Goal: Task Accomplishment & Management: Use online tool/utility

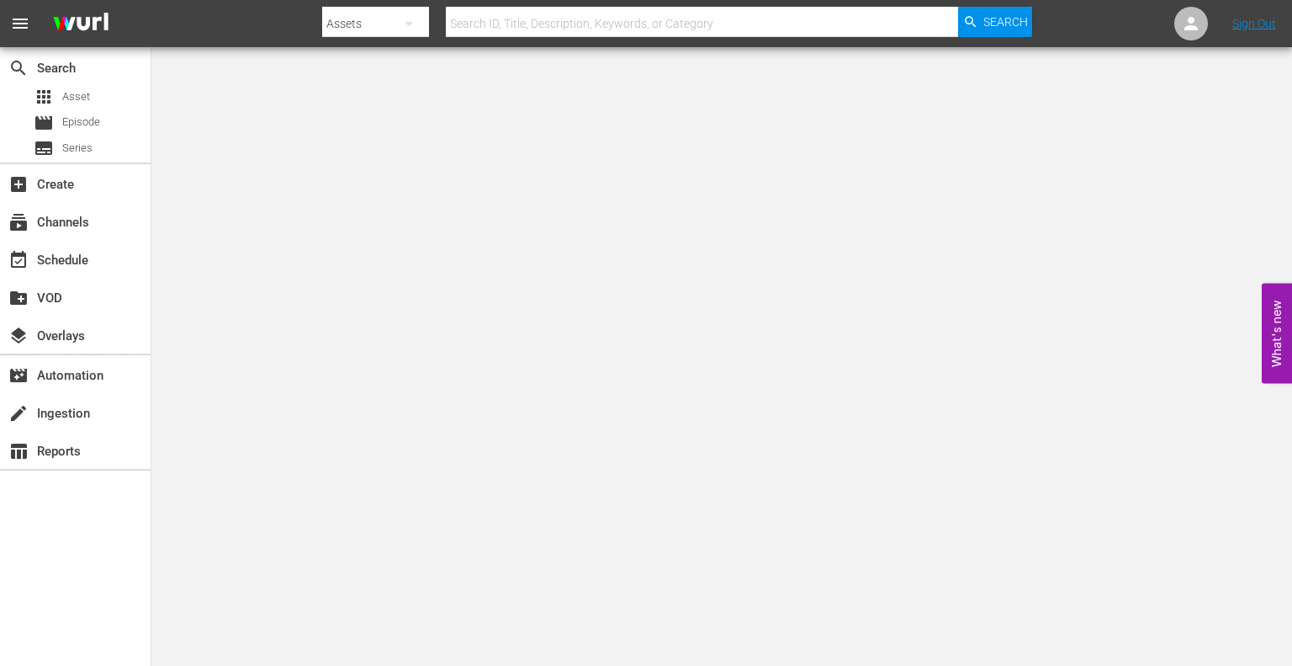
click at [628, 25] on input "text" at bounding box center [702, 23] width 513 height 40
type input "zum verlieben"
click at [1008, 25] on span "Search" at bounding box center [1006, 22] width 45 height 30
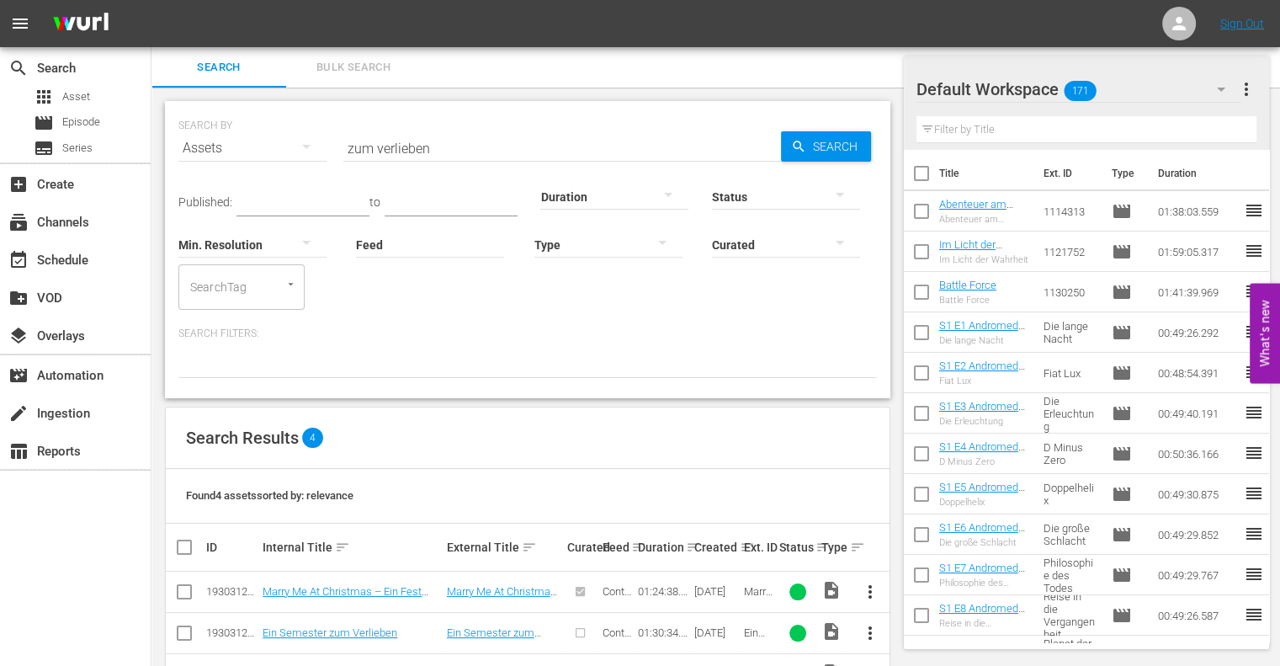
scroll to position [100, 0]
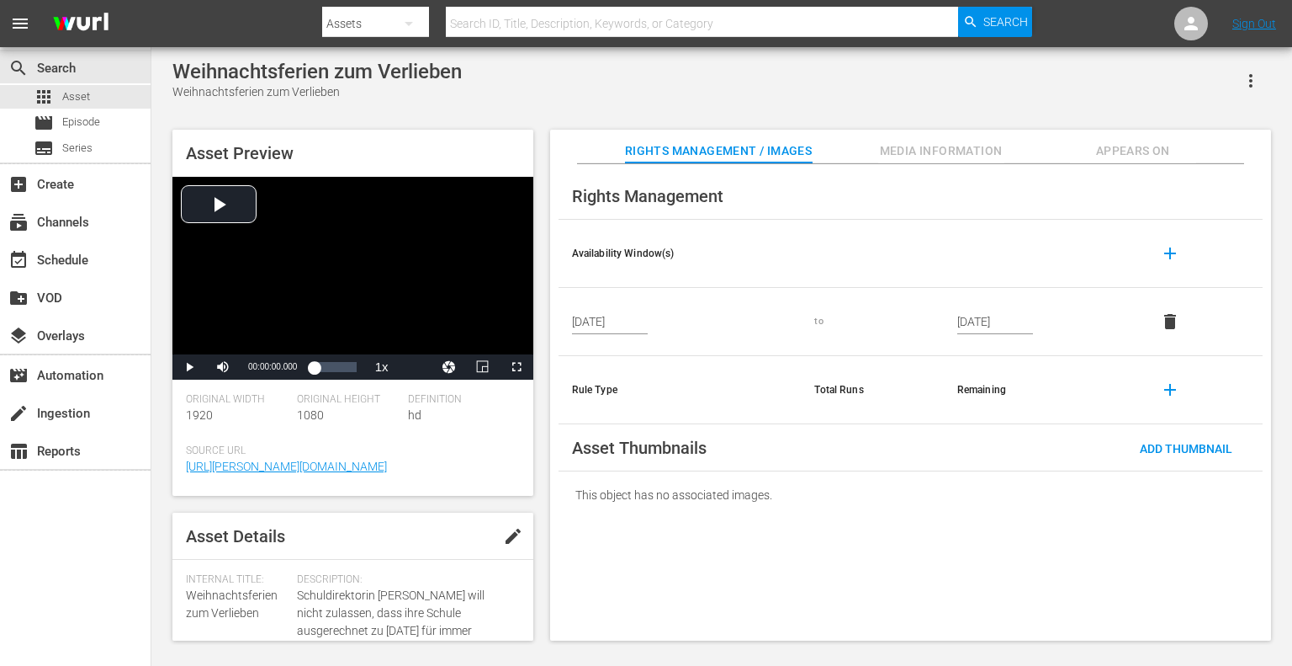
click at [962, 151] on span "Media Information" at bounding box center [941, 151] width 126 height 21
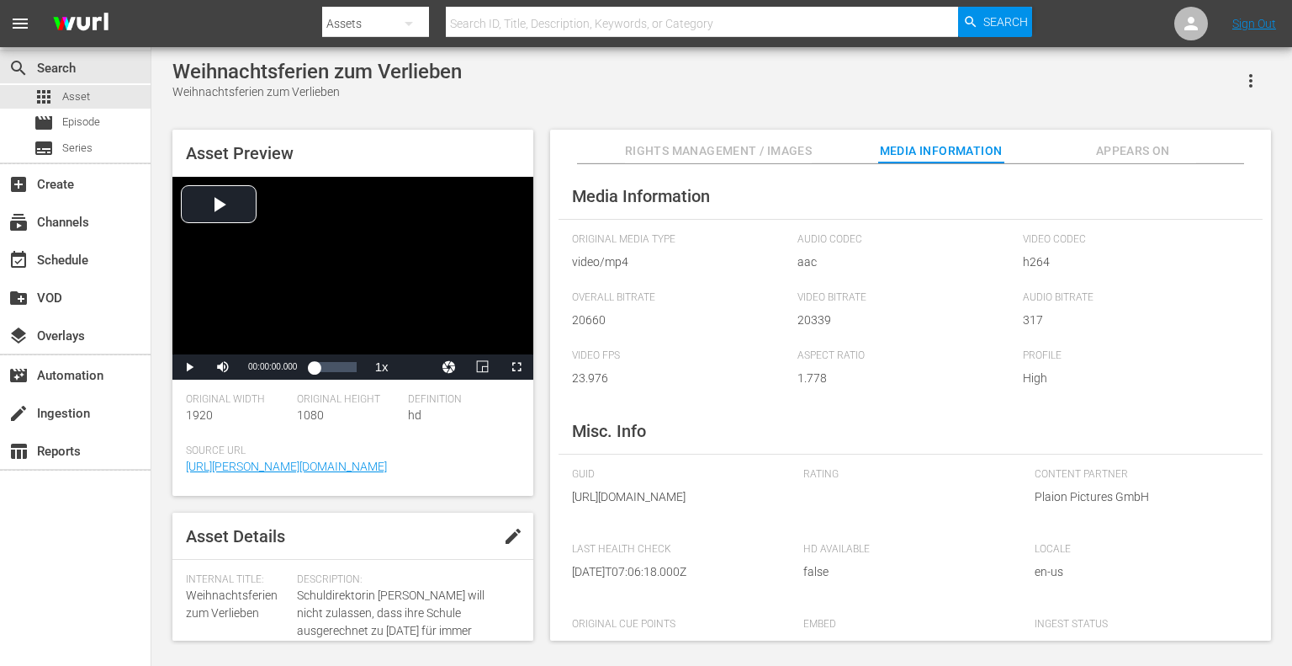
click at [1138, 147] on span "Appears On" at bounding box center [1133, 151] width 126 height 21
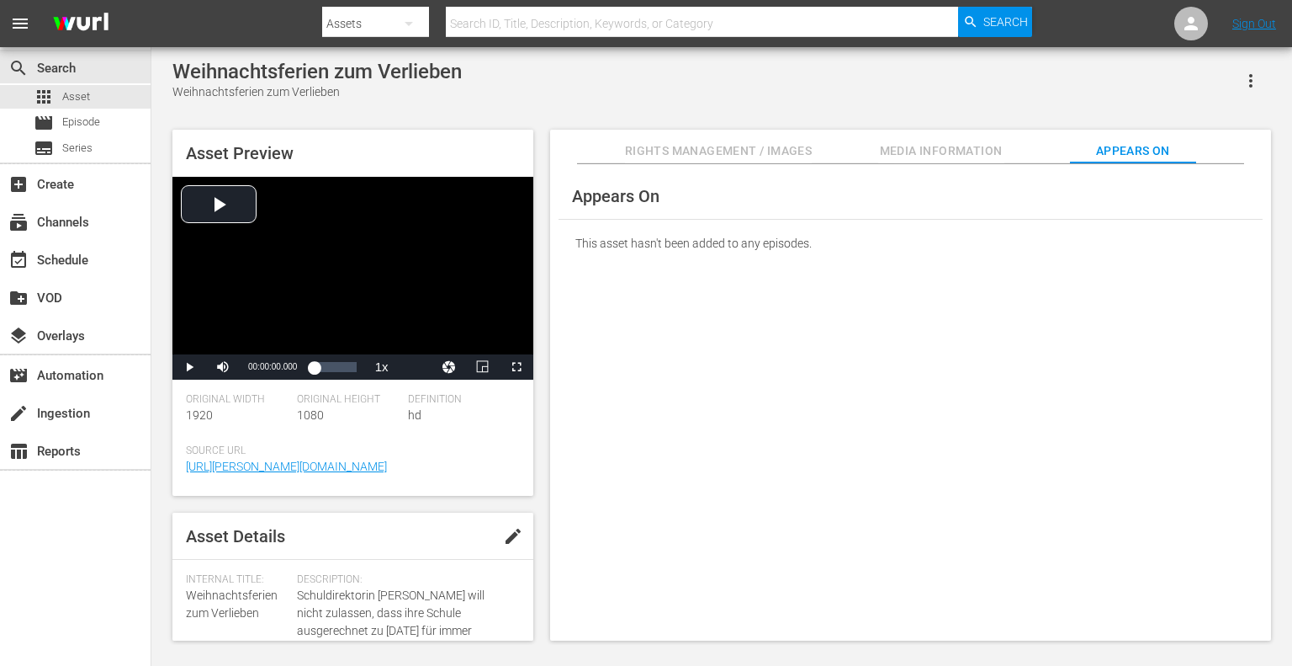
click at [1003, 144] on span "Media Information" at bounding box center [941, 151] width 126 height 21
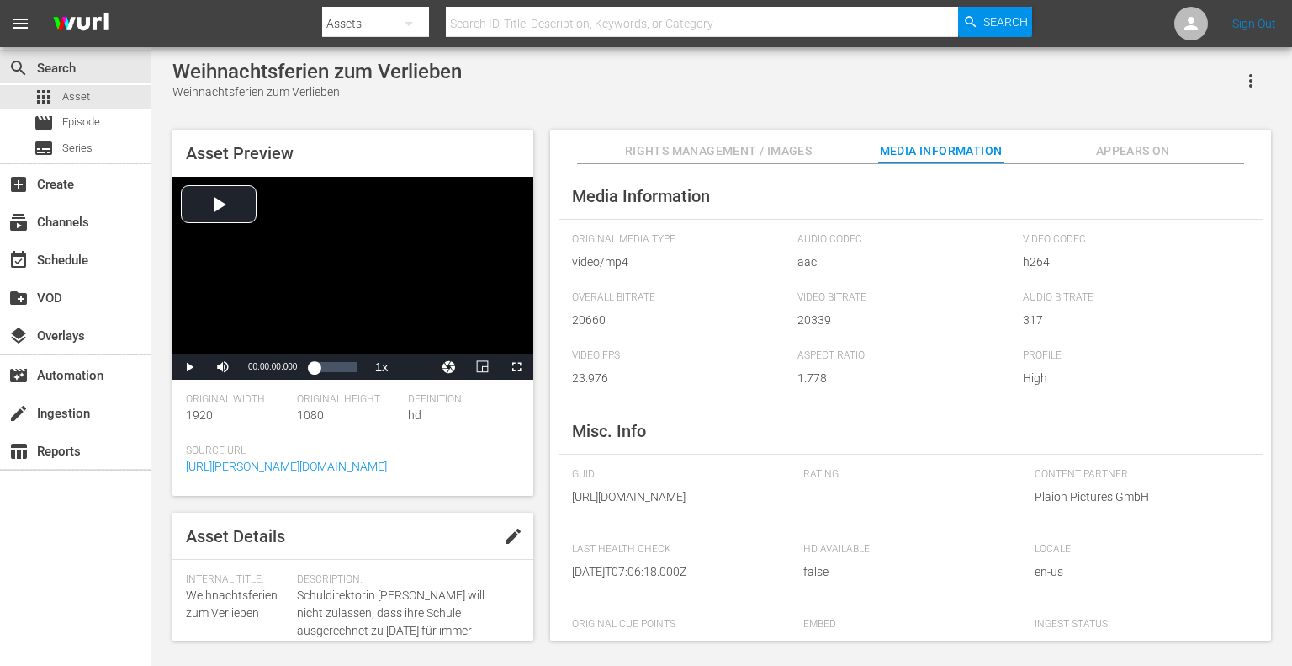
click at [703, 24] on input "text" at bounding box center [702, 23] width 513 height 40
type input "vom [PERSON_NAME] [PERSON_NAME]"
click at [1006, 16] on span "Search" at bounding box center [1006, 22] width 45 height 30
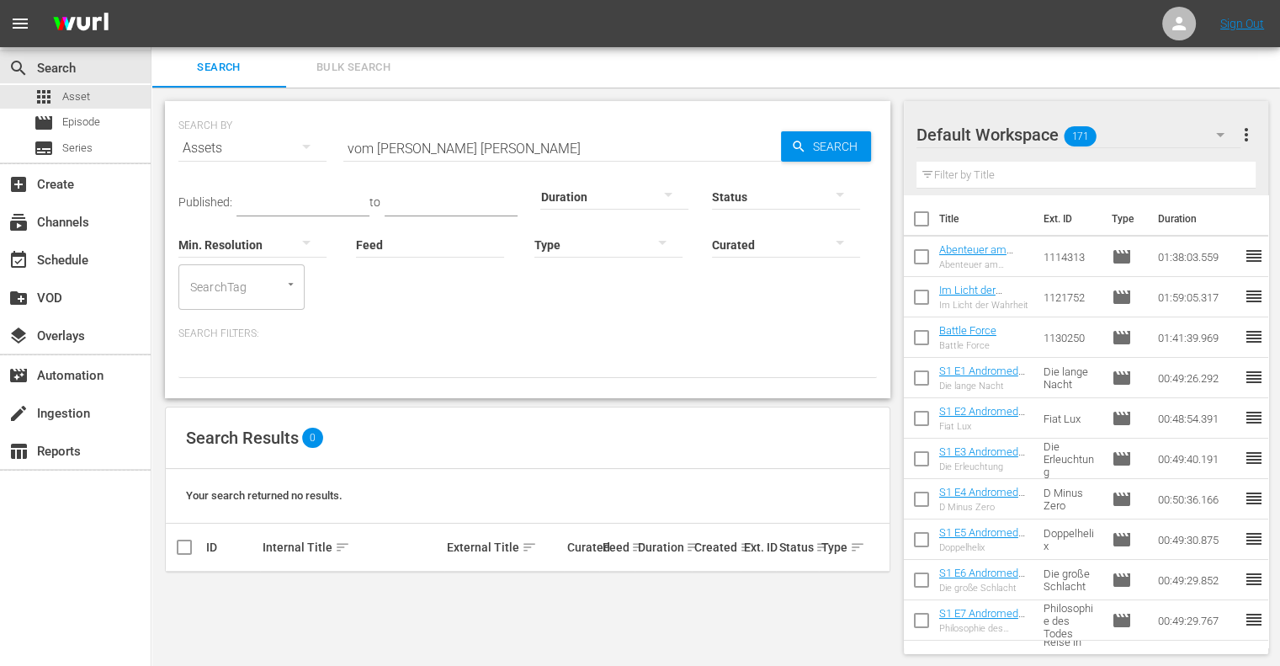
scroll to position [1, 0]
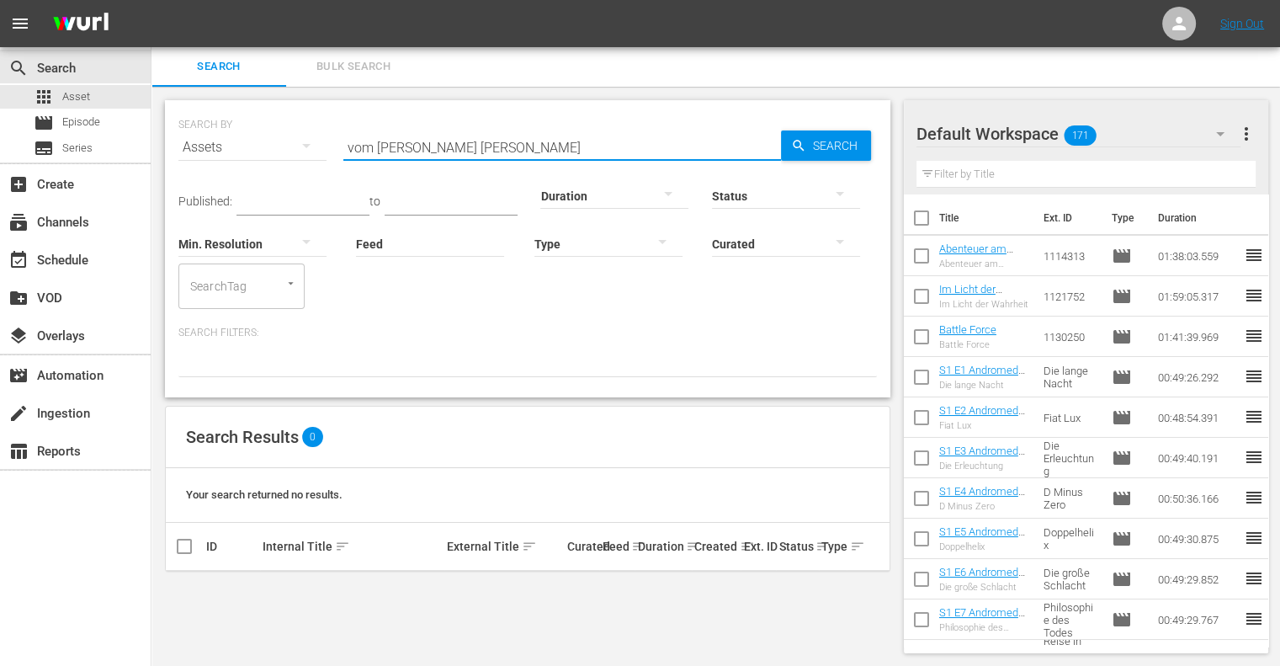
click at [351, 144] on input "vom [PERSON_NAME] [PERSON_NAME]" at bounding box center [562, 147] width 438 height 40
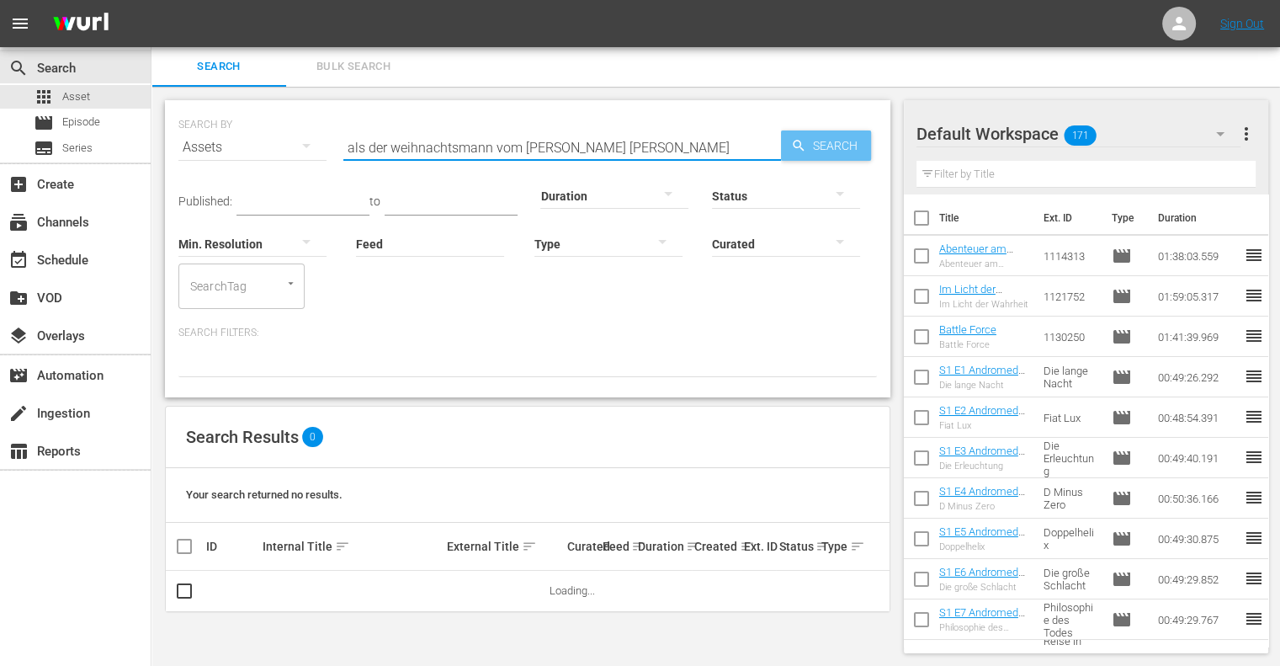
type input "als der weihnachtsmann vom [PERSON_NAME] [PERSON_NAME]"
click at [818, 144] on span "Search" at bounding box center [838, 145] width 65 height 30
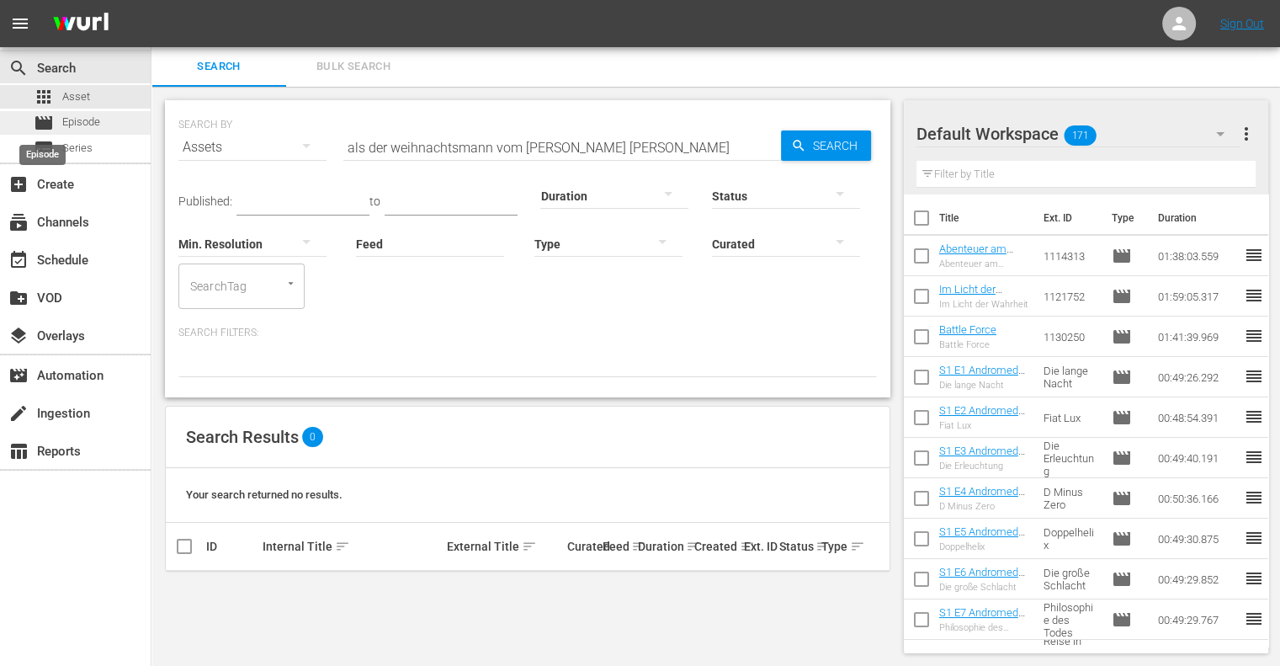
click at [61, 127] on div "movie Episode" at bounding box center [67, 123] width 66 height 24
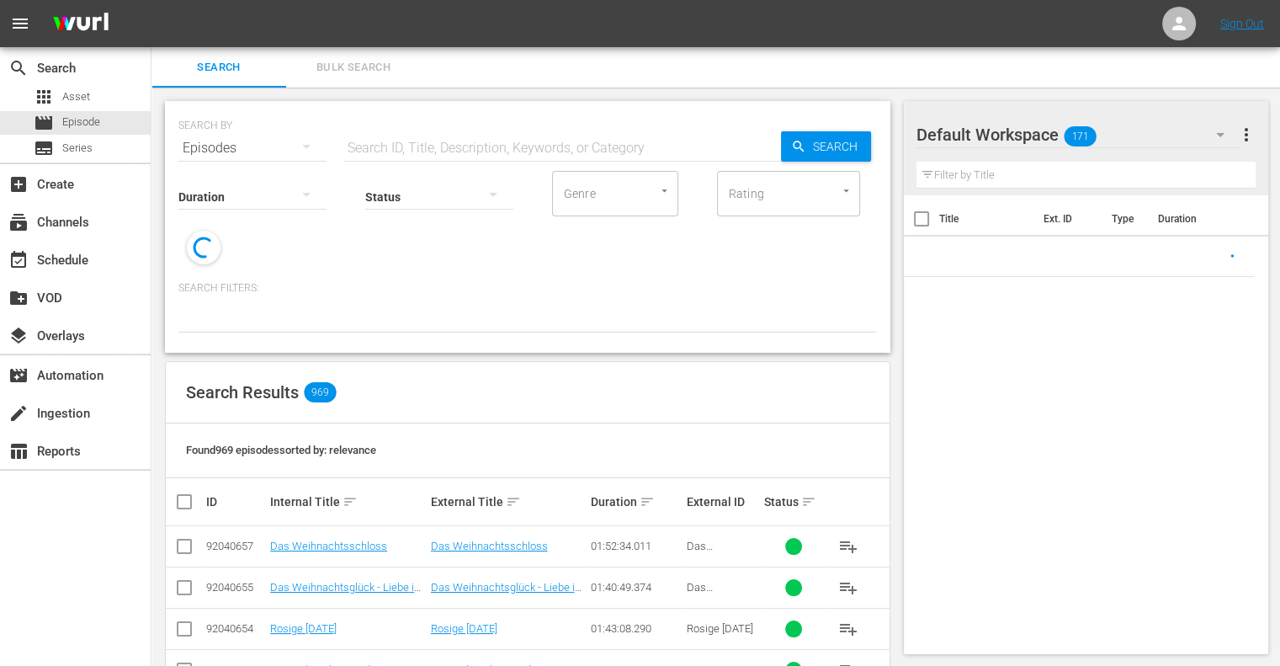
click at [507, 141] on input "text" at bounding box center [562, 148] width 438 height 40
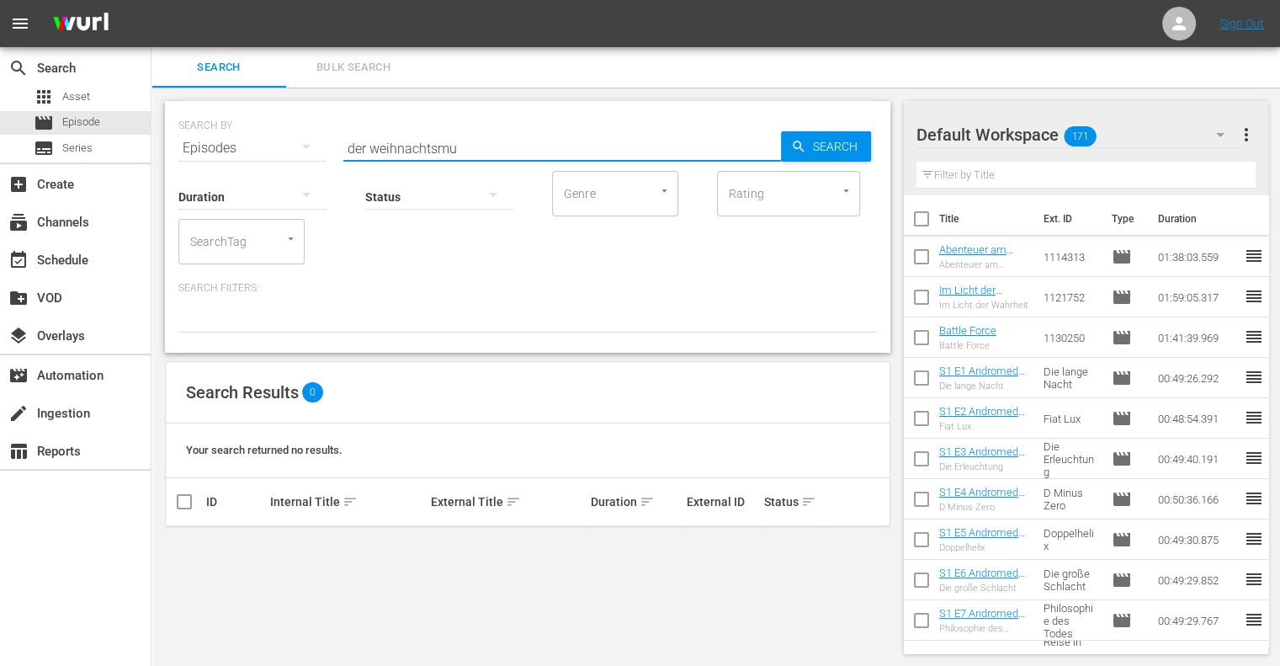
type input "der weihnachtsmu"
drag, startPoint x: 503, startPoint y: 136, endPoint x: 323, endPoint y: 140, distance: 180.1
click at [323, 140] on div "SEARCH BY Search By Episodes Search ID, Title, Description, Keywords, or Catego…" at bounding box center [527, 138] width 698 height 61
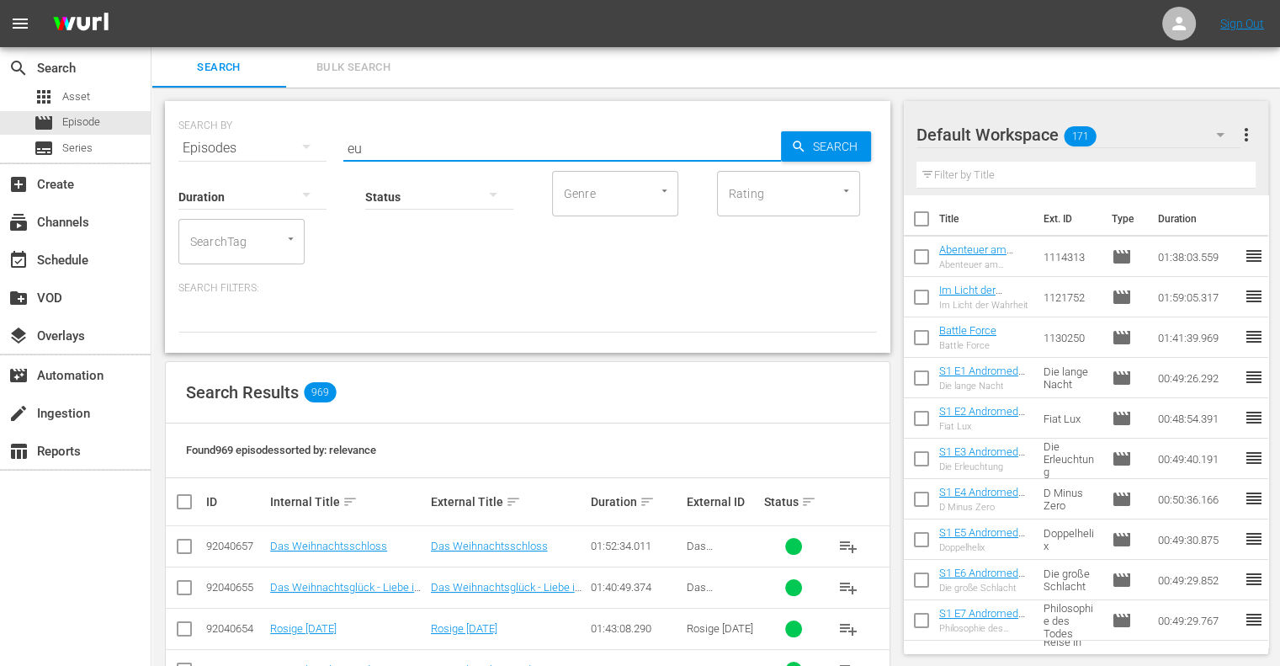
type input "e"
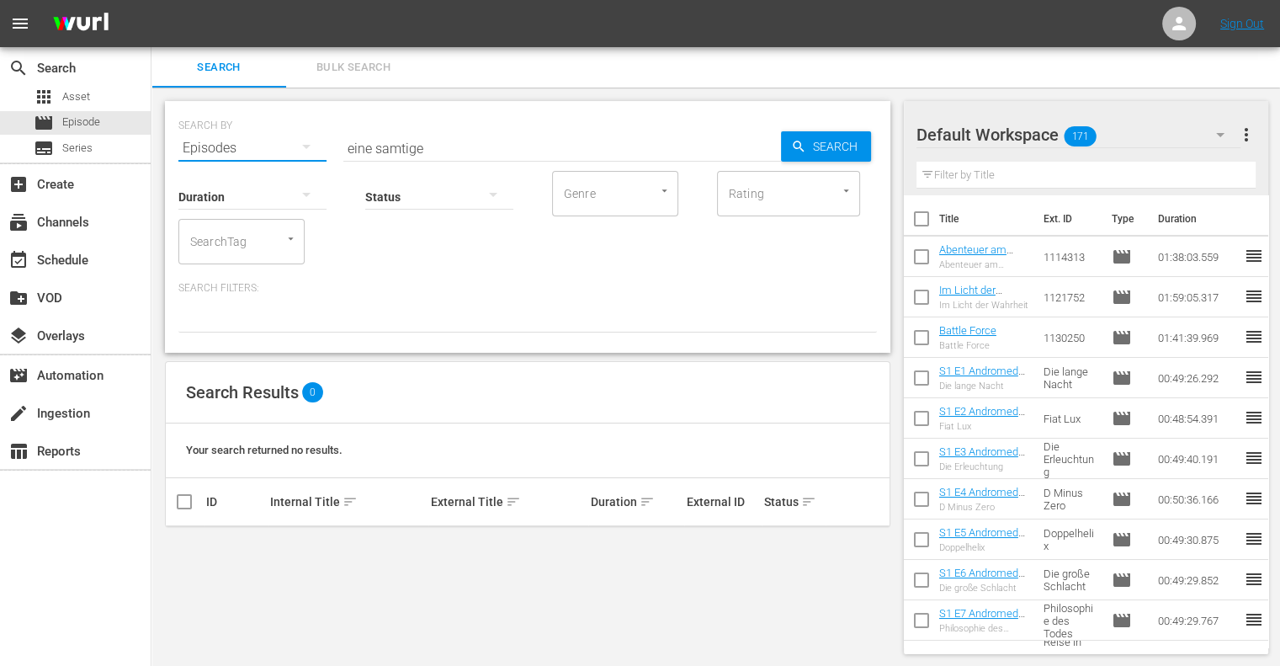
click at [292, 141] on button "button" at bounding box center [306, 146] width 40 height 40
click at [223, 282] on div "Assets" at bounding box center [232, 287] width 67 height 27
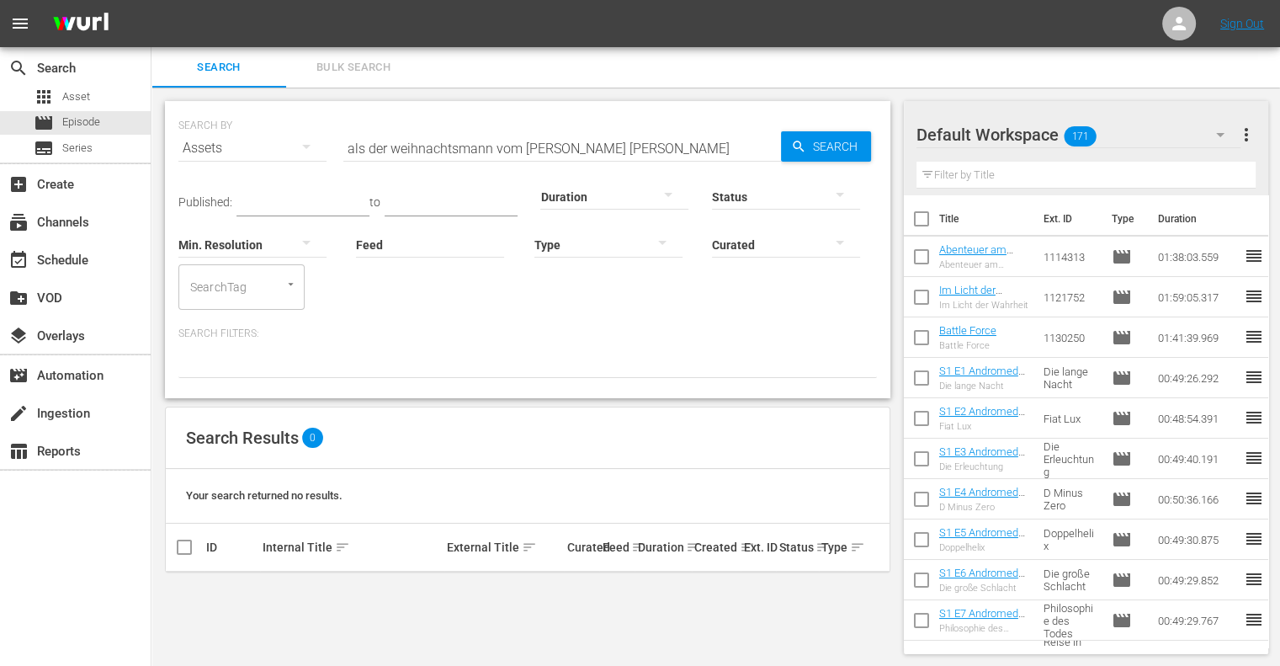
click at [539, 139] on input "als der weihnachtsmann vom [PERSON_NAME] [PERSON_NAME]" at bounding box center [562, 148] width 438 height 40
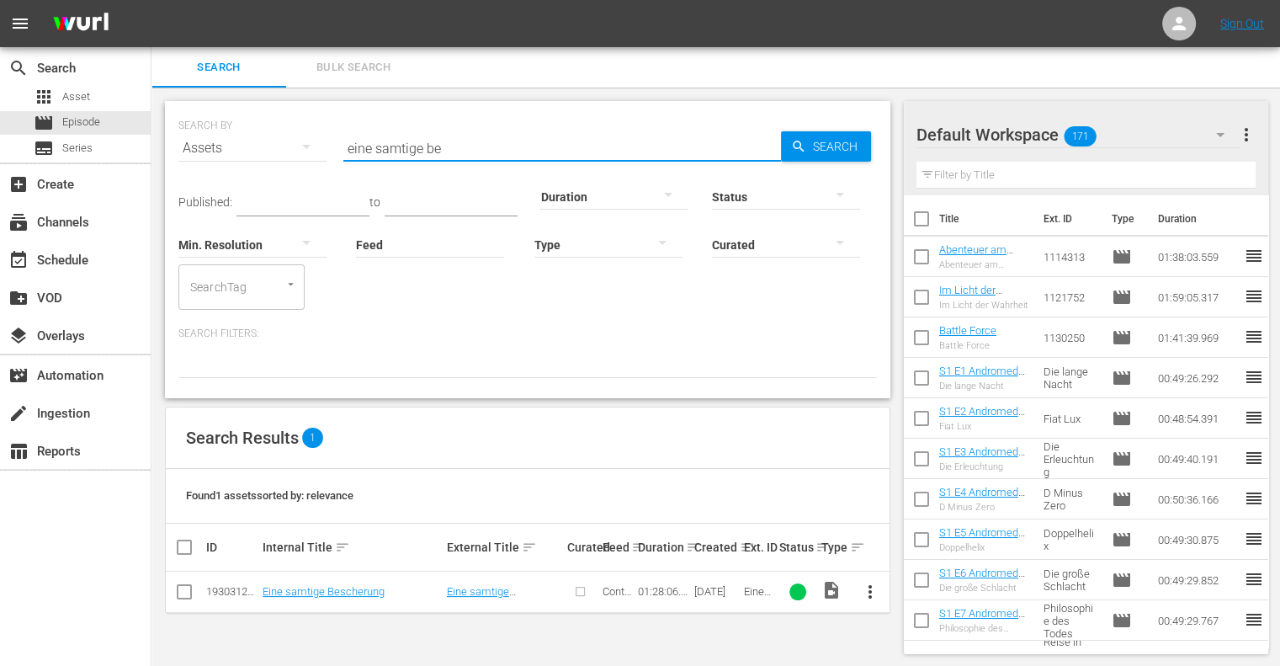
click at [297, 302] on div "SearchTag" at bounding box center [241, 286] width 126 height 45
type input "eine samtige be"
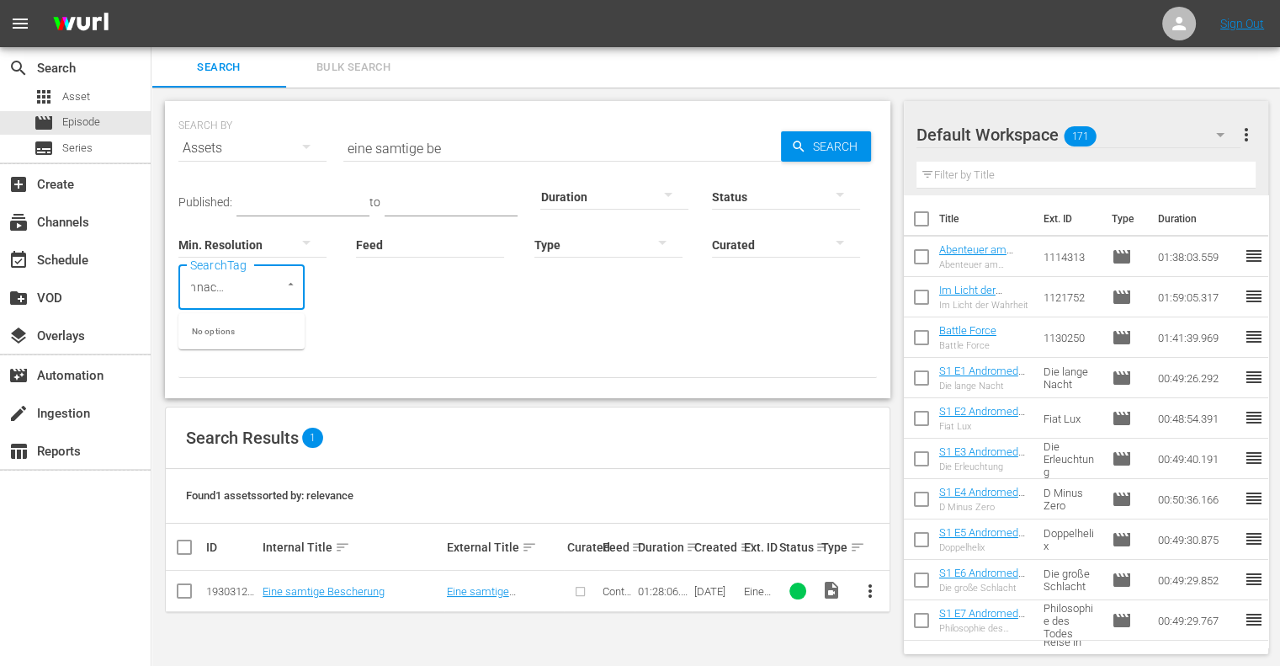
scroll to position [0, 26]
type input "weihnachtskino"
drag, startPoint x: 153, startPoint y: 286, endPoint x: 117, endPoint y: 291, distance: 36.5
click at [151, 0] on div "search Search apps Asset movie Episode subtitles Series add_box Create subscrip…" at bounding box center [715, 0] width 1128 height 0
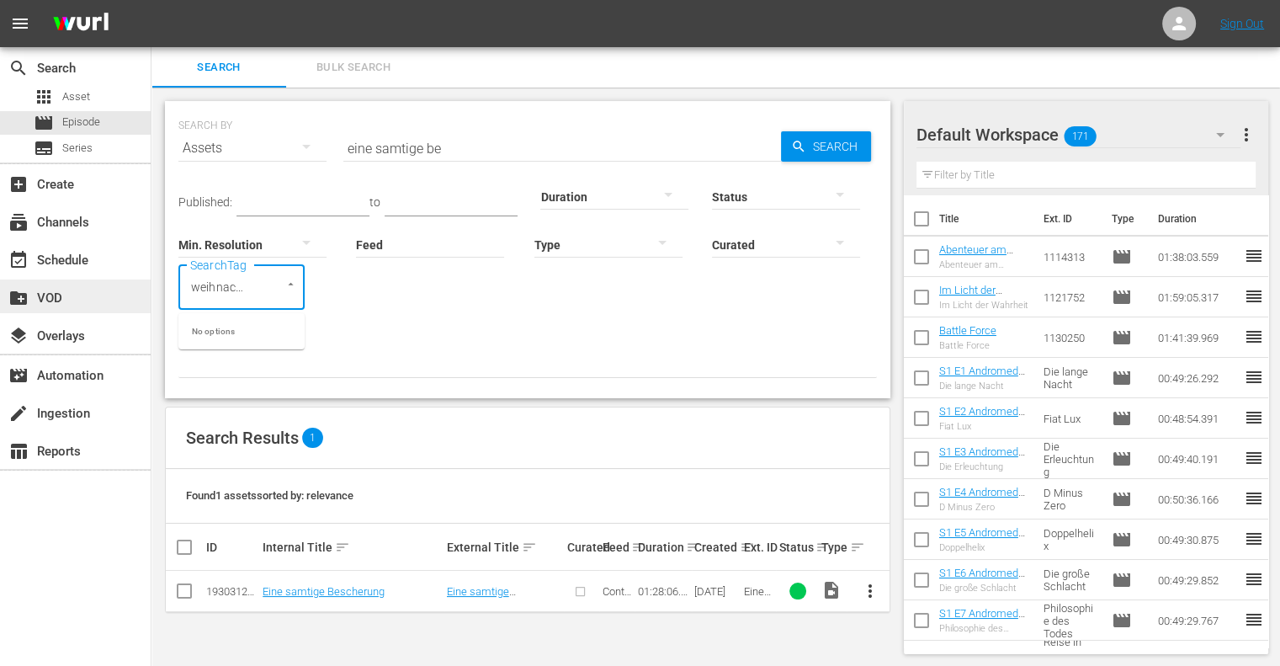
drag, startPoint x: 225, startPoint y: 300, endPoint x: 150, endPoint y: 296, distance: 75.0
click at [151, 0] on div "search Search apps Asset movie Episode subtitles Series add_box Create subscrip…" at bounding box center [715, 0] width 1128 height 0
click at [250, 296] on div "weihnachtskino SearchTag" at bounding box center [241, 286] width 126 height 45
click at [602, 180] on div at bounding box center [614, 195] width 148 height 47
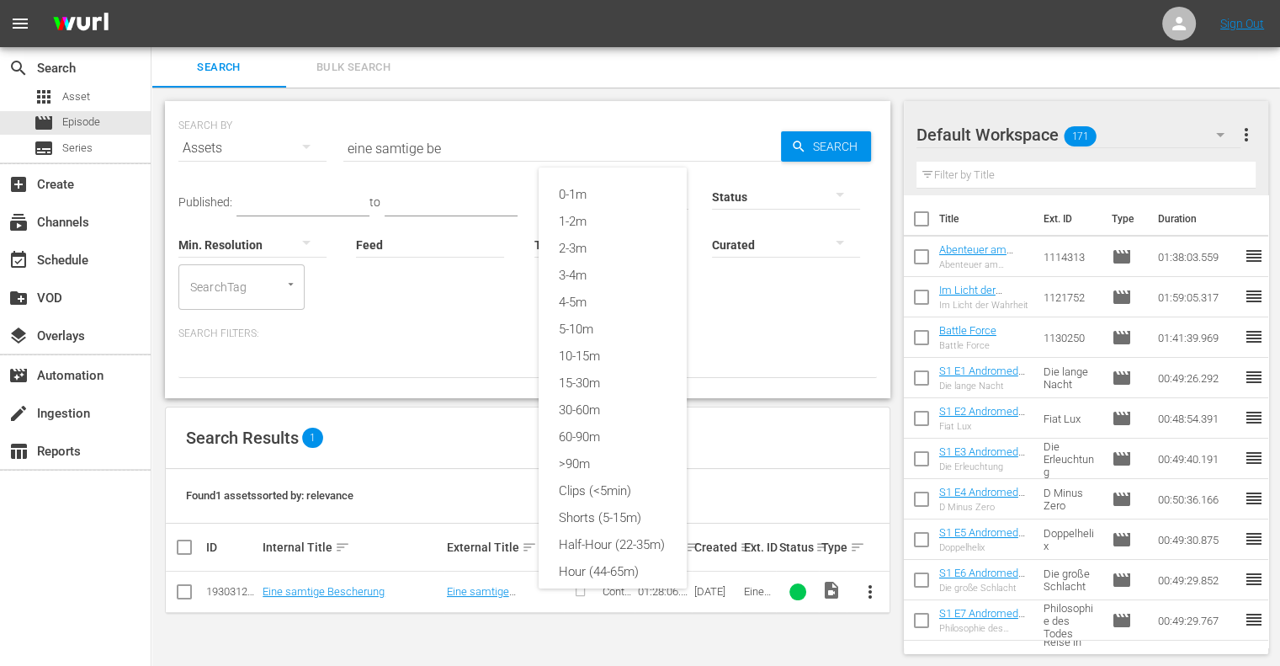
click at [756, 88] on div "0-1m 1-2m 2-3m 3-4m 4-5m 5-10m 10-15m 15-30m 30-60m 60-90m >90m Clips (<5min) S…" at bounding box center [640, 333] width 1280 height 666
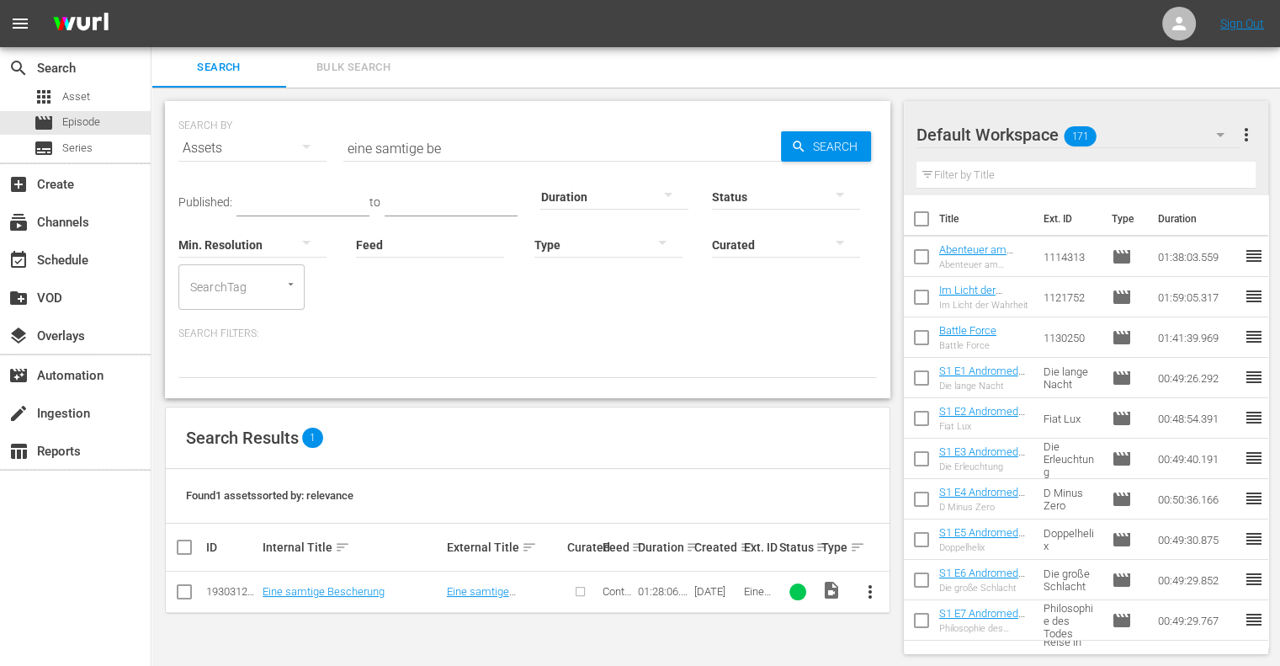
click at [788, 184] on div at bounding box center [786, 195] width 148 height 47
click at [659, 171] on div "INGESTED IN_PROGRESS ERROR" at bounding box center [640, 333] width 1280 height 666
click at [764, 205] on div "INGESTED IN_PROGRESS ERROR" at bounding box center [640, 333] width 1280 height 666
click at [348, 65] on span "Bulk Search" at bounding box center [353, 67] width 114 height 19
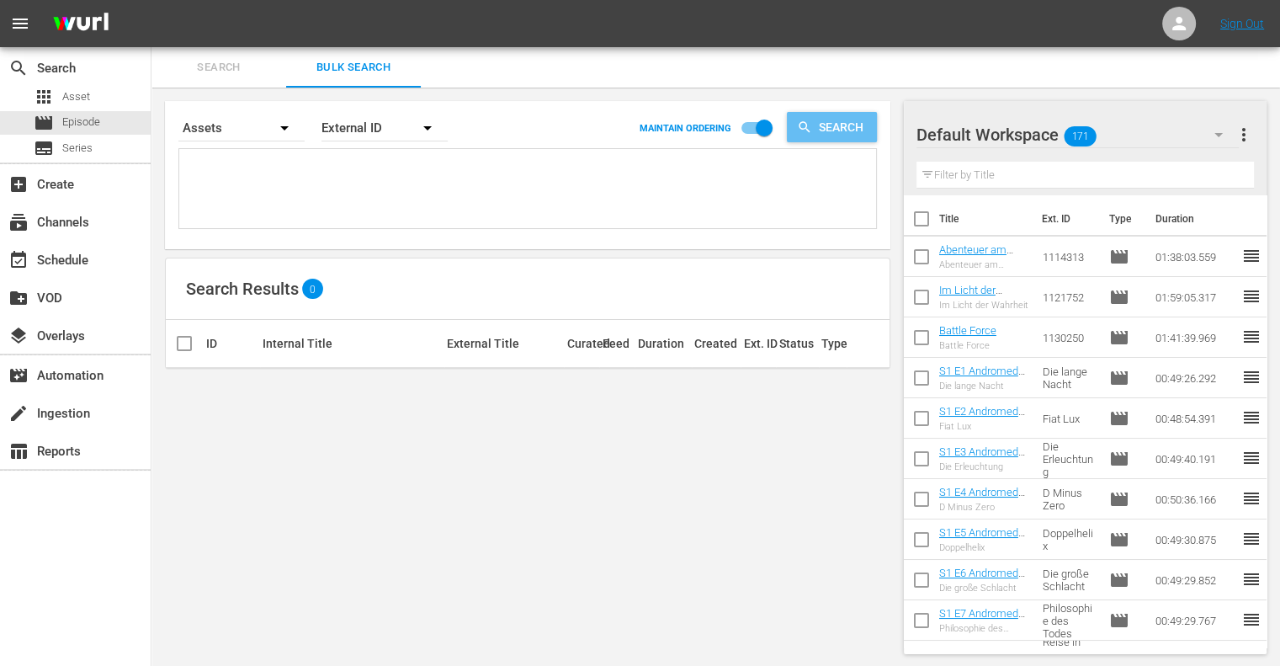
click at [825, 135] on span "Search" at bounding box center [844, 127] width 65 height 30
click at [286, 191] on textarea at bounding box center [529, 191] width 692 height 77
click at [285, 133] on icon "button" at bounding box center [284, 128] width 20 height 20
click at [286, 133] on div "Episodes Assets" at bounding box center [640, 333] width 1280 height 666
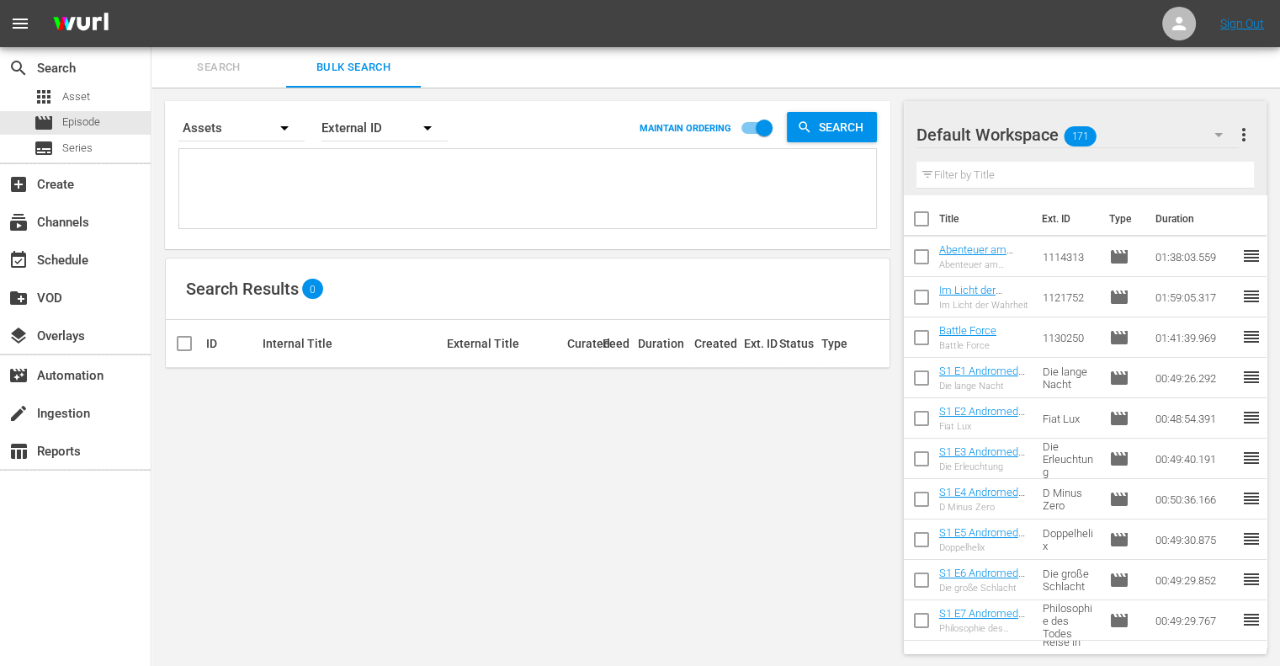
click at [250, 172] on textarea at bounding box center [529, 191] width 692 height 77
type textarea "w"
type textarea "we"
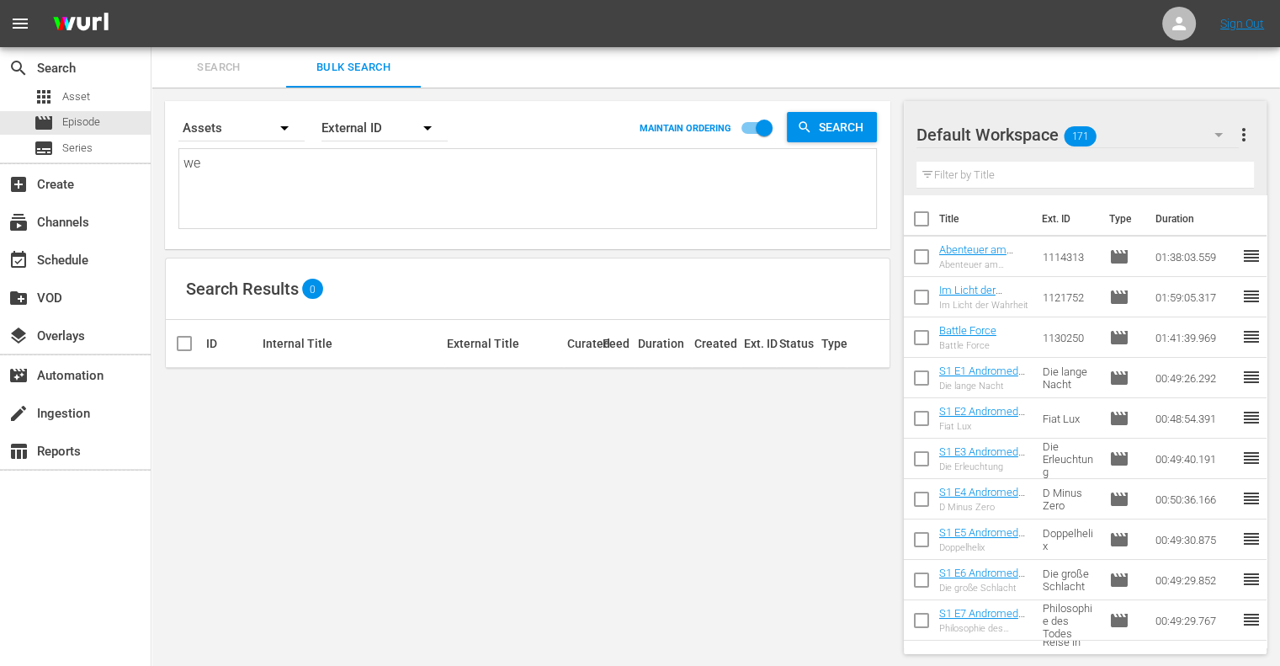
type textarea "wei"
type textarea "weih"
type textarea "weihn"
type textarea "weihna"
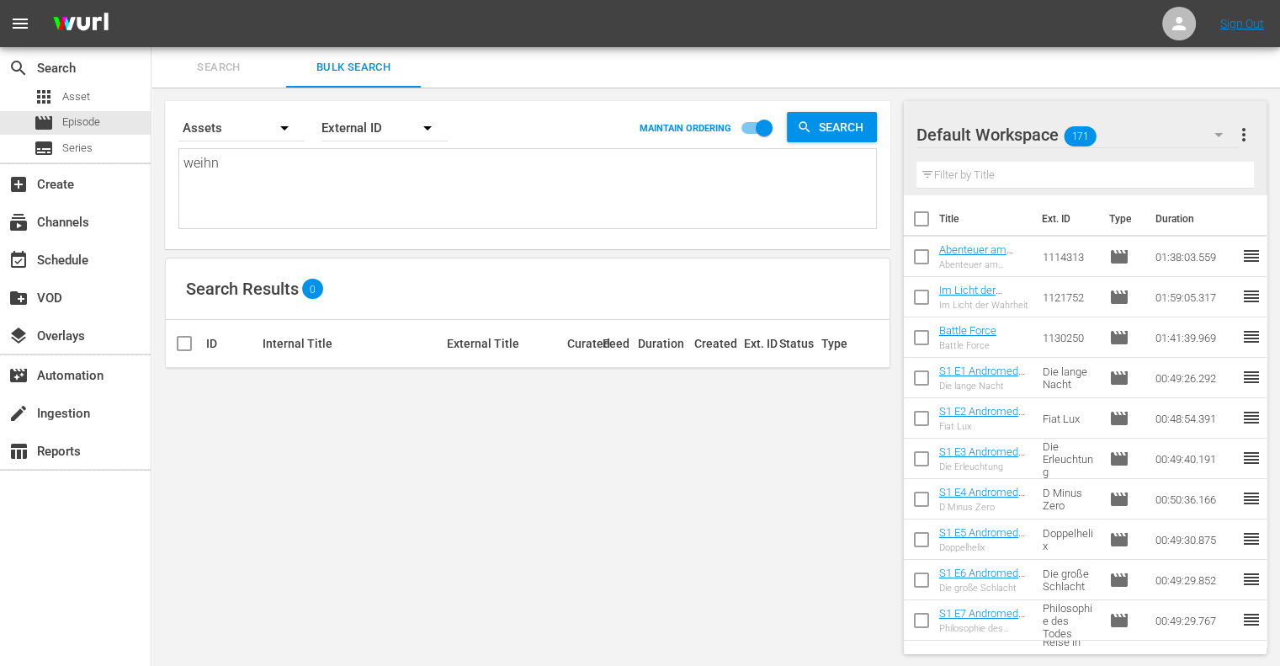
type textarea "weihna"
type textarea "weihnac"
type textarea "weihnach"
type textarea "weihnacht"
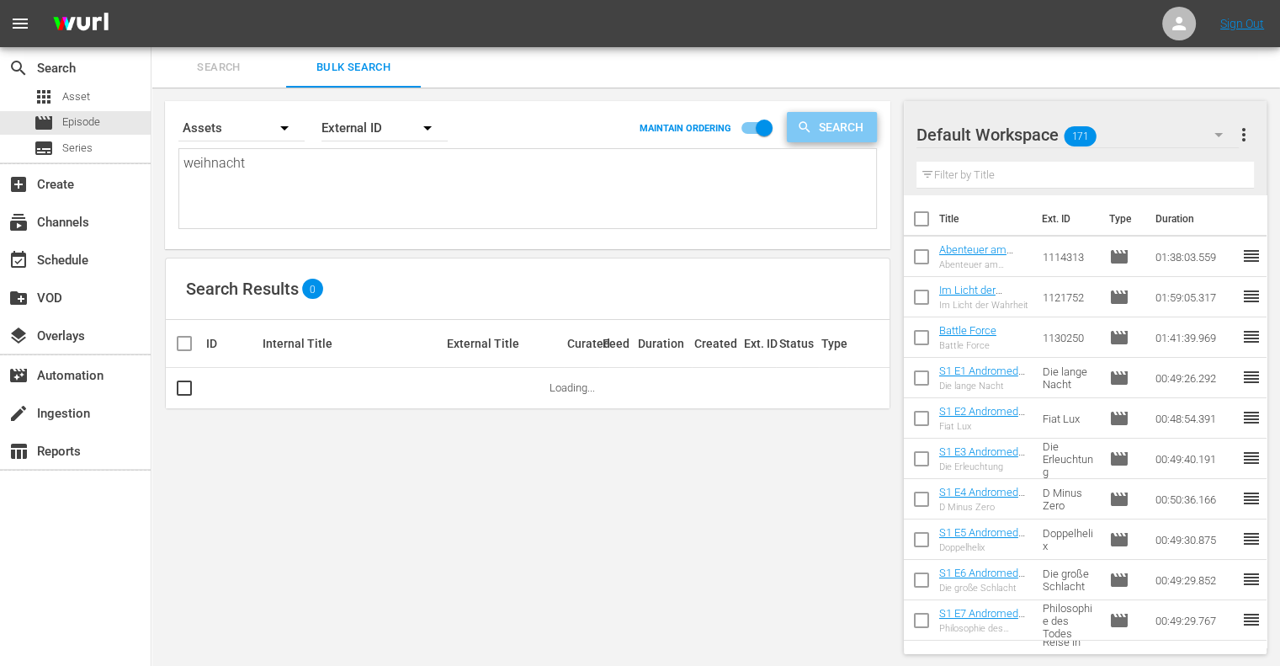
click at [838, 120] on span "Search" at bounding box center [844, 127] width 65 height 30
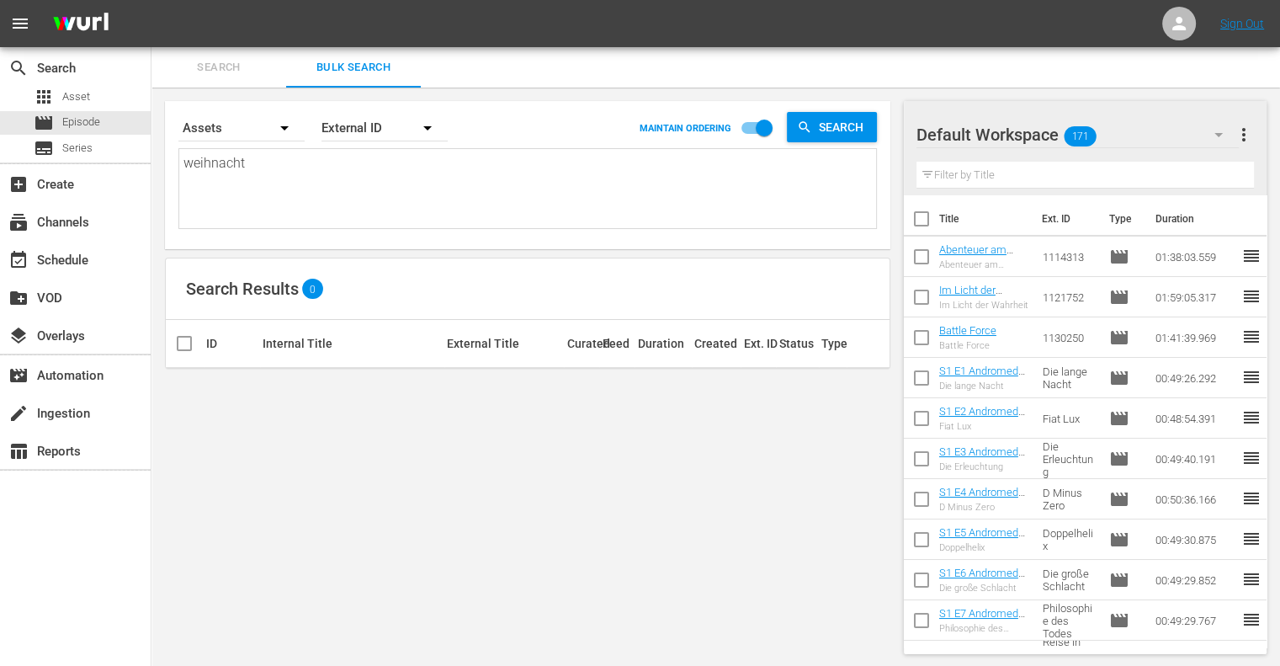
click at [206, 70] on span "Search" at bounding box center [219, 67] width 114 height 19
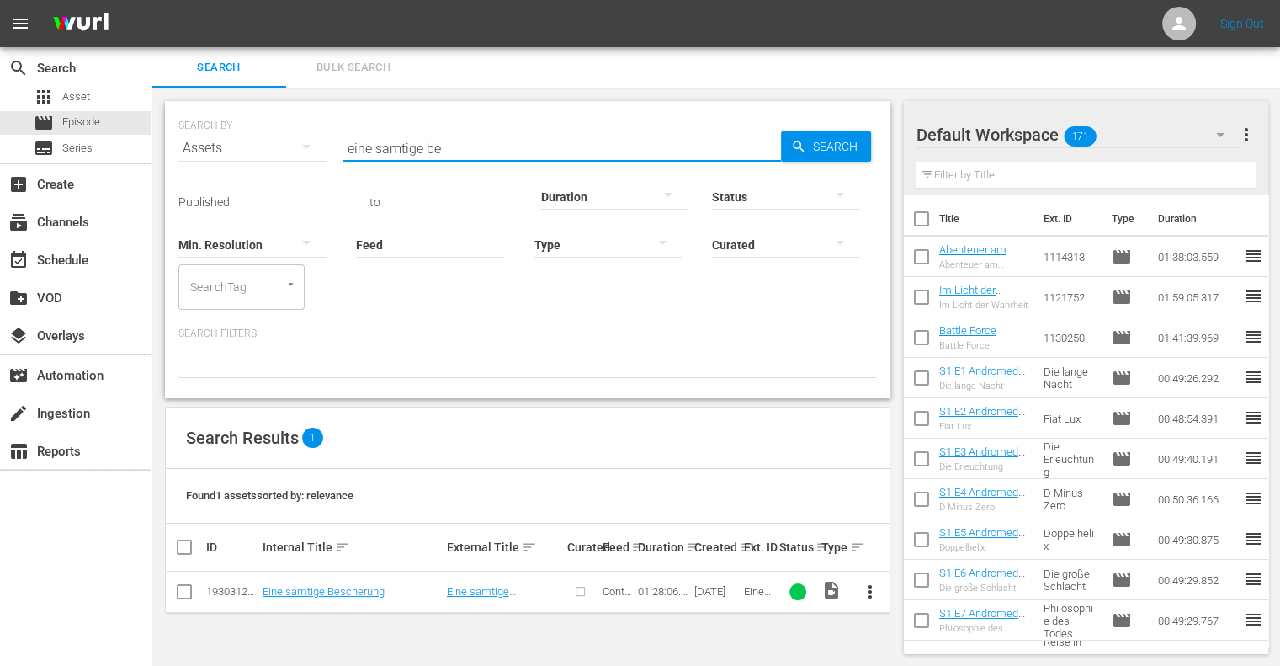
drag, startPoint x: 454, startPoint y: 144, endPoint x: 289, endPoint y: 140, distance: 164.1
click at [289, 140] on div "SEARCH BY Search By Assets Search ID, Title, Description, Keywords, or Category…" at bounding box center [527, 138] width 698 height 61
type input "weihnacht"
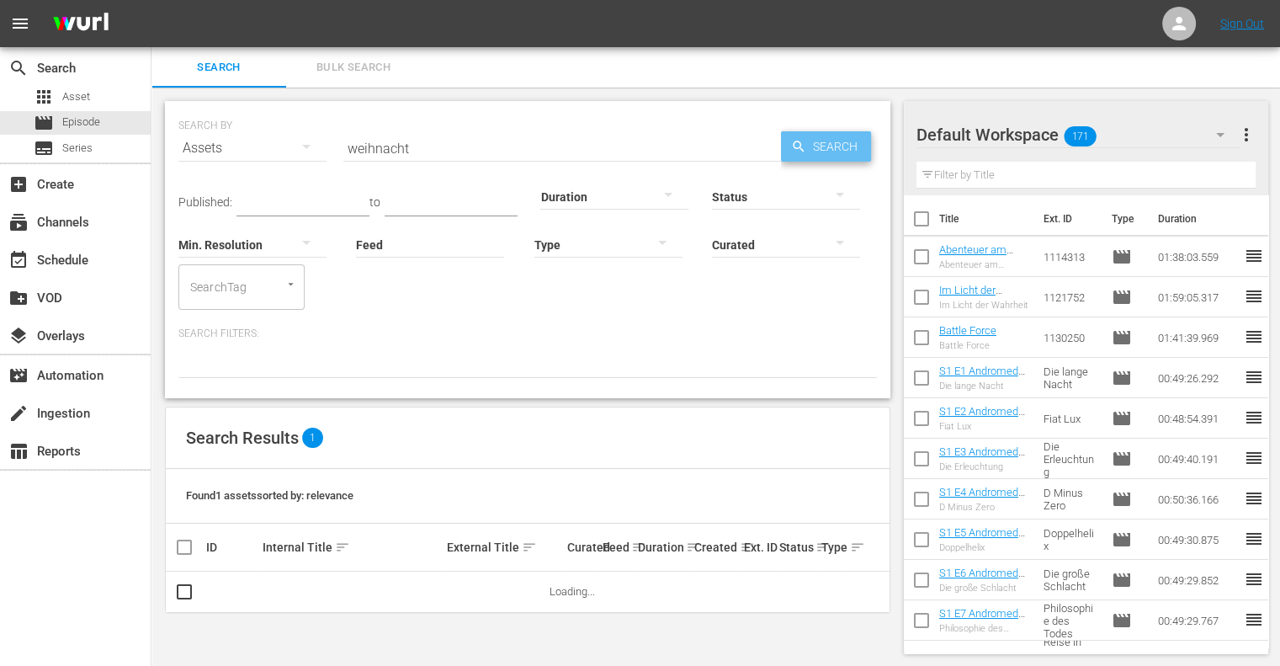
click at [841, 150] on span "Search" at bounding box center [838, 146] width 65 height 30
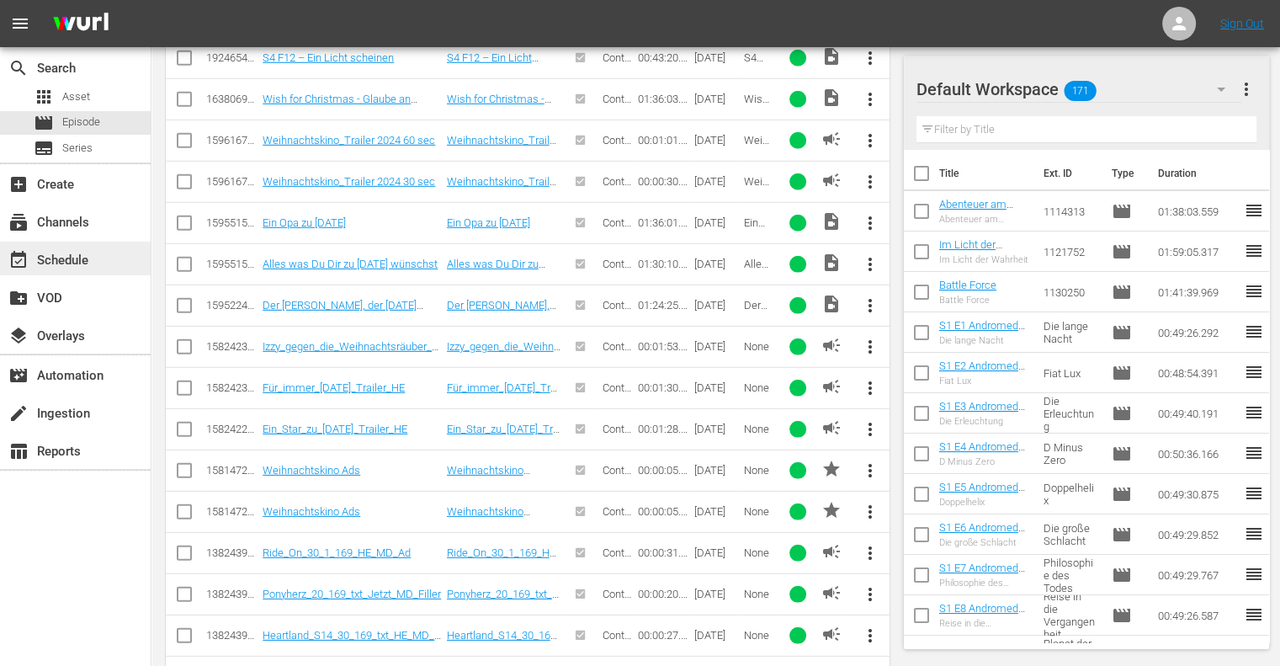
scroll to position [5725, 0]
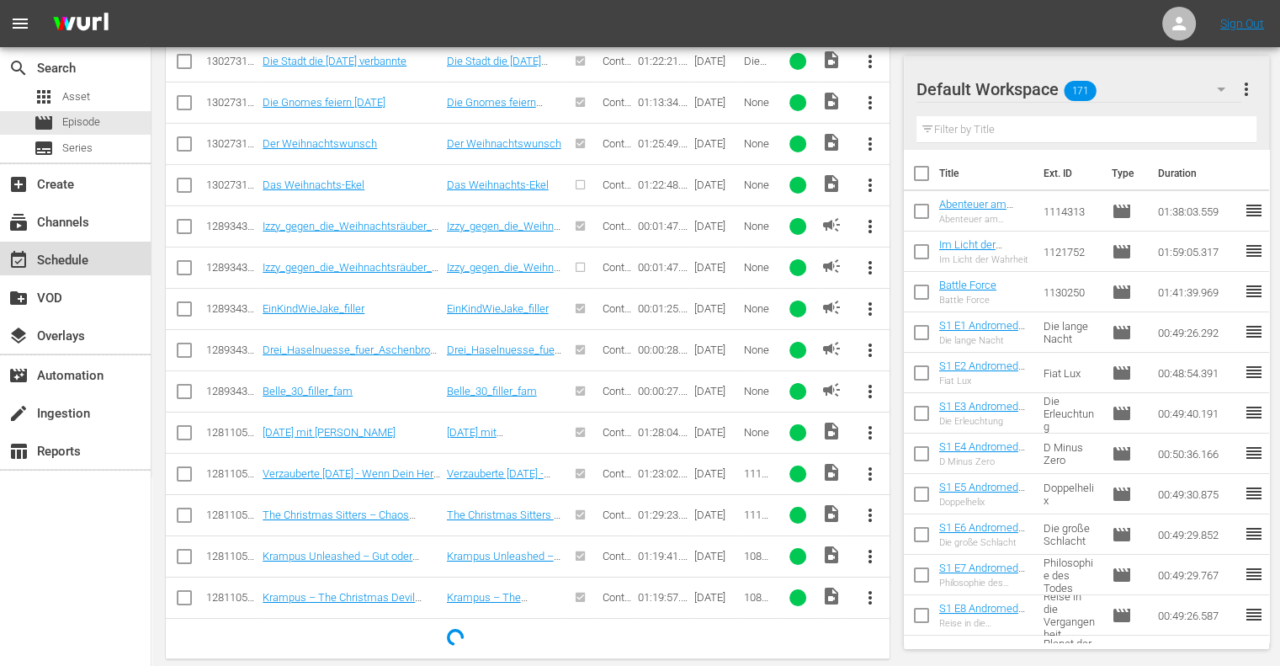
click at [50, 263] on div "event_available Schedule" at bounding box center [47, 257] width 94 height 15
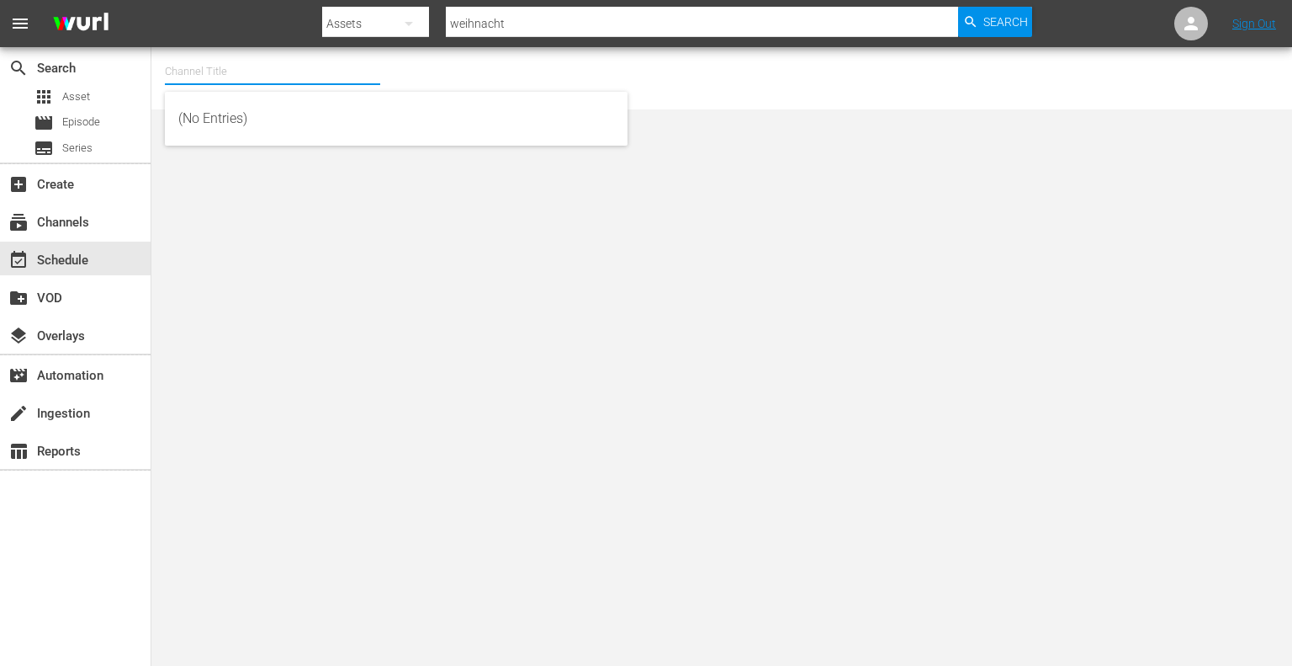
click at [241, 85] on input "text" at bounding box center [272, 71] width 215 height 40
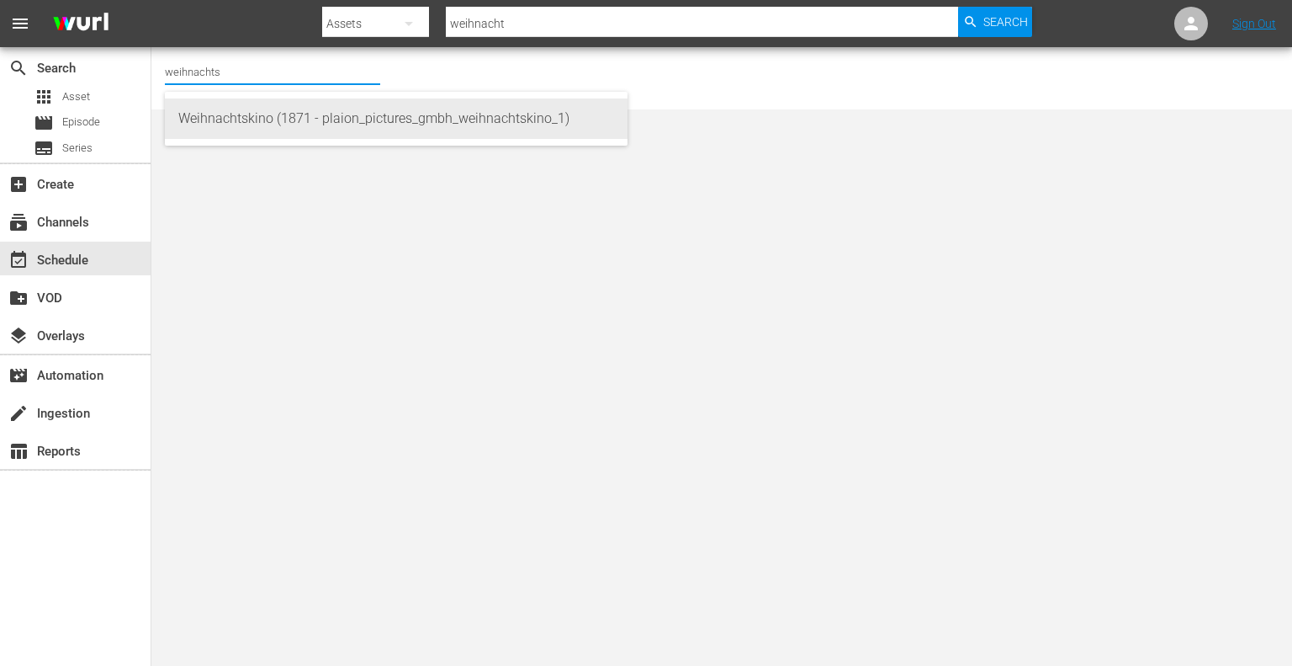
click at [223, 124] on div "Weihnachtskino (1871 - plaion_pictures_gmbh_weihnachtskino_1)" at bounding box center [396, 118] width 436 height 40
type input "Weihnachtskino (1871 - plaion_pictures_gmbh_weihnachtskino_1)"
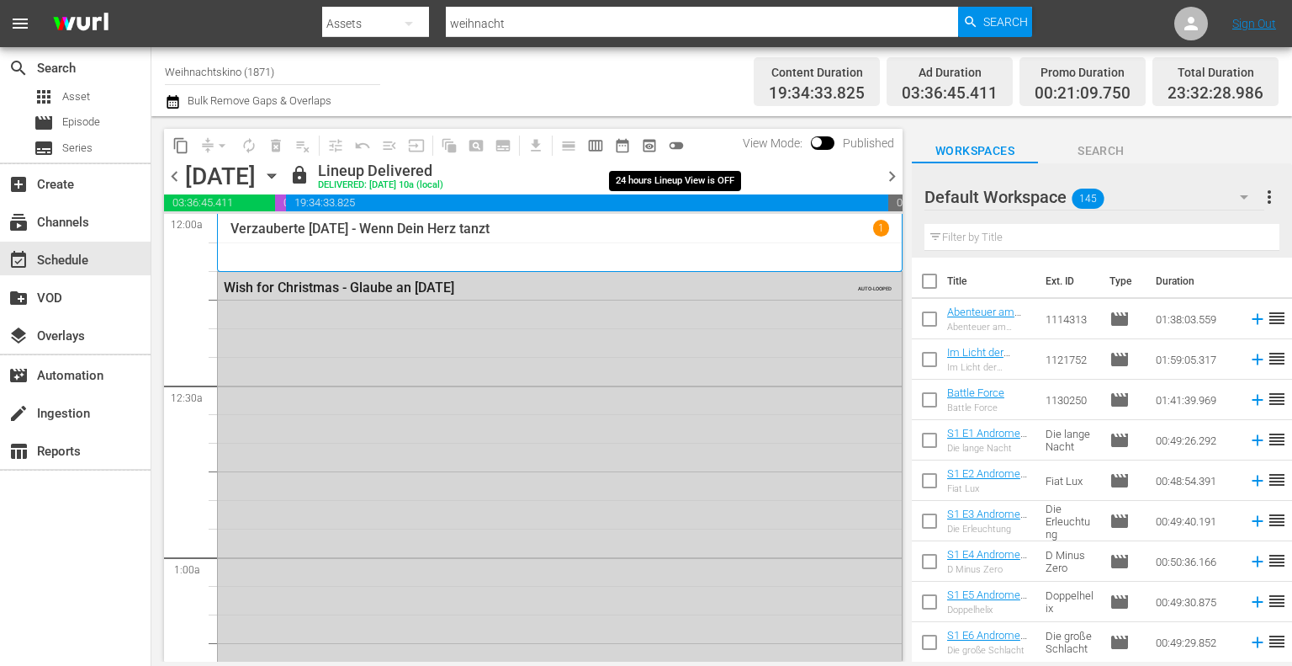
click at [683, 144] on span "toggle_off" at bounding box center [676, 145] width 17 height 17
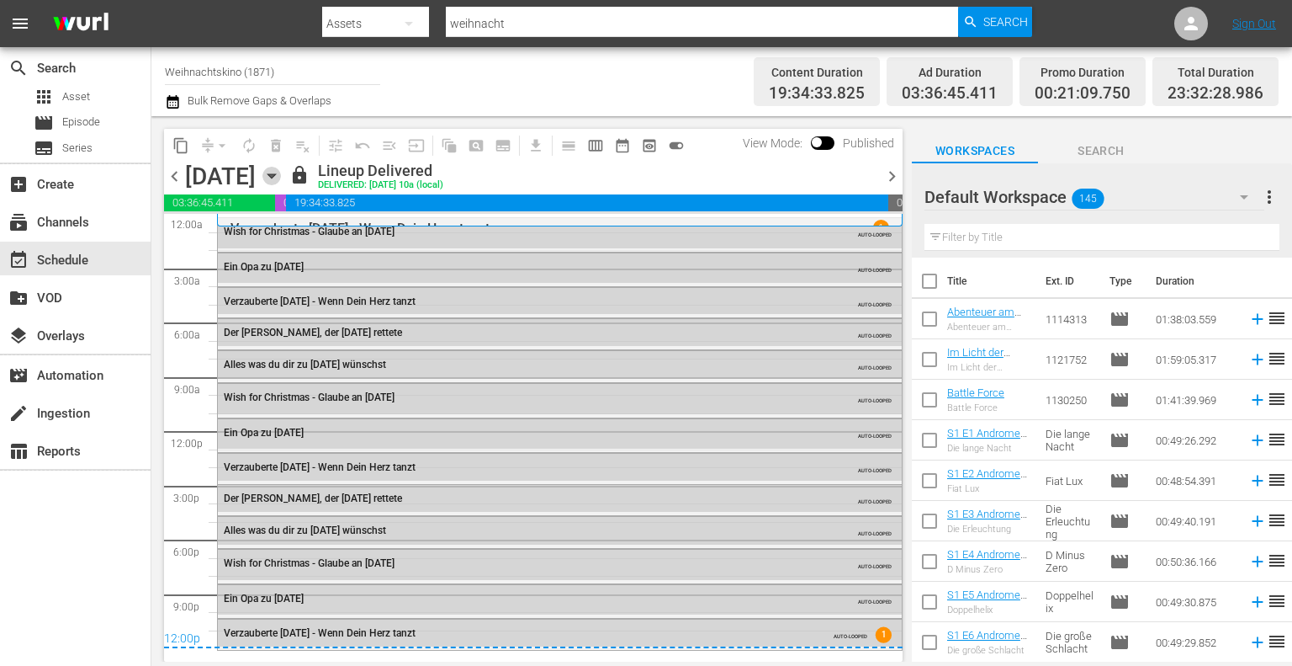
click at [281, 183] on icon "button" at bounding box center [272, 176] width 19 height 19
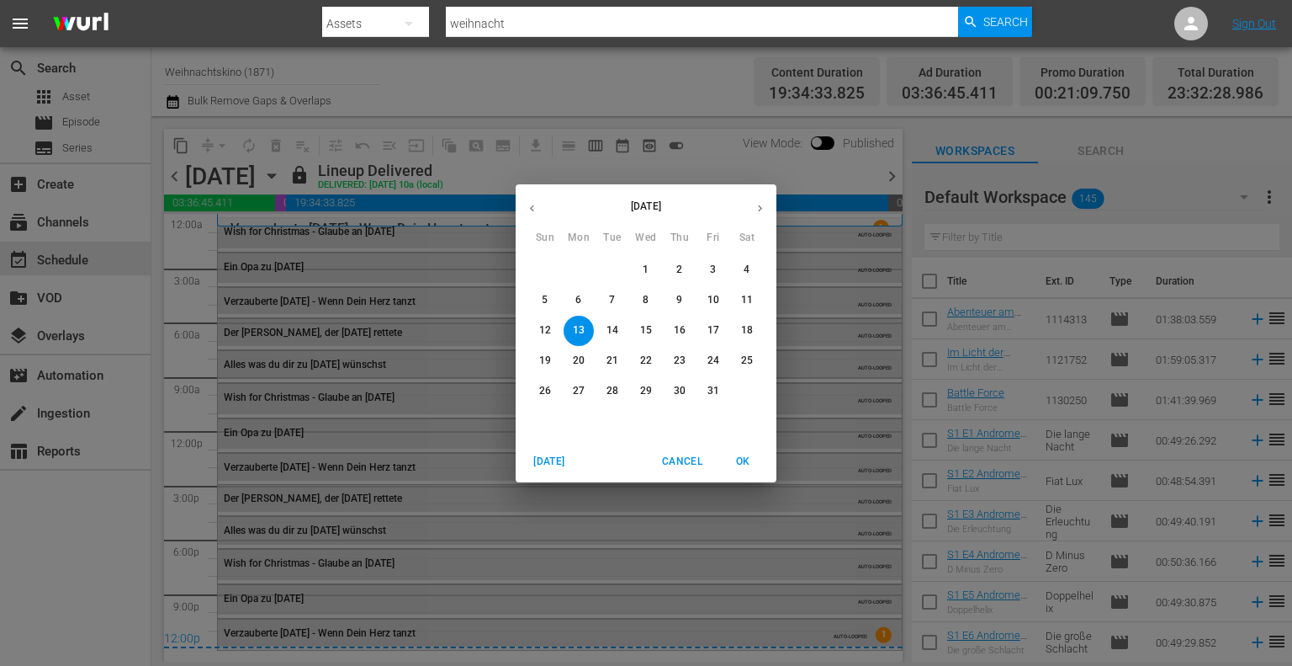
click at [618, 327] on span "14" at bounding box center [612, 330] width 30 height 14
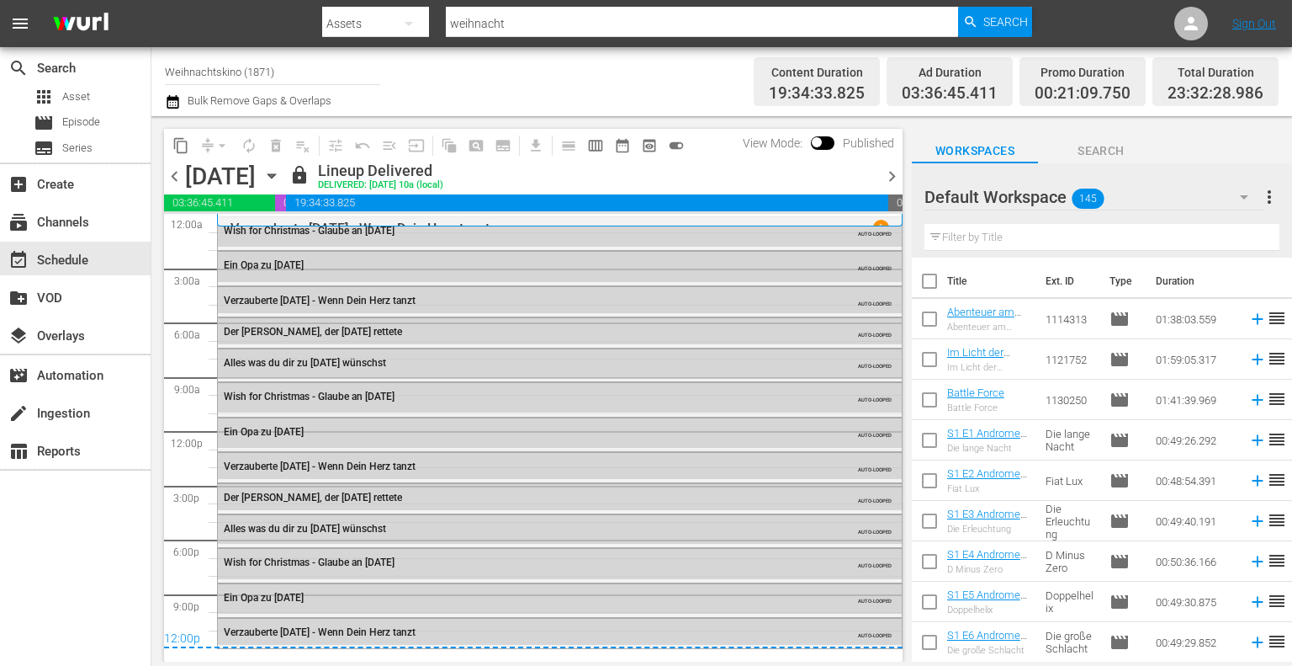
click at [892, 177] on span "chevron_right" at bounding box center [892, 176] width 21 height 21
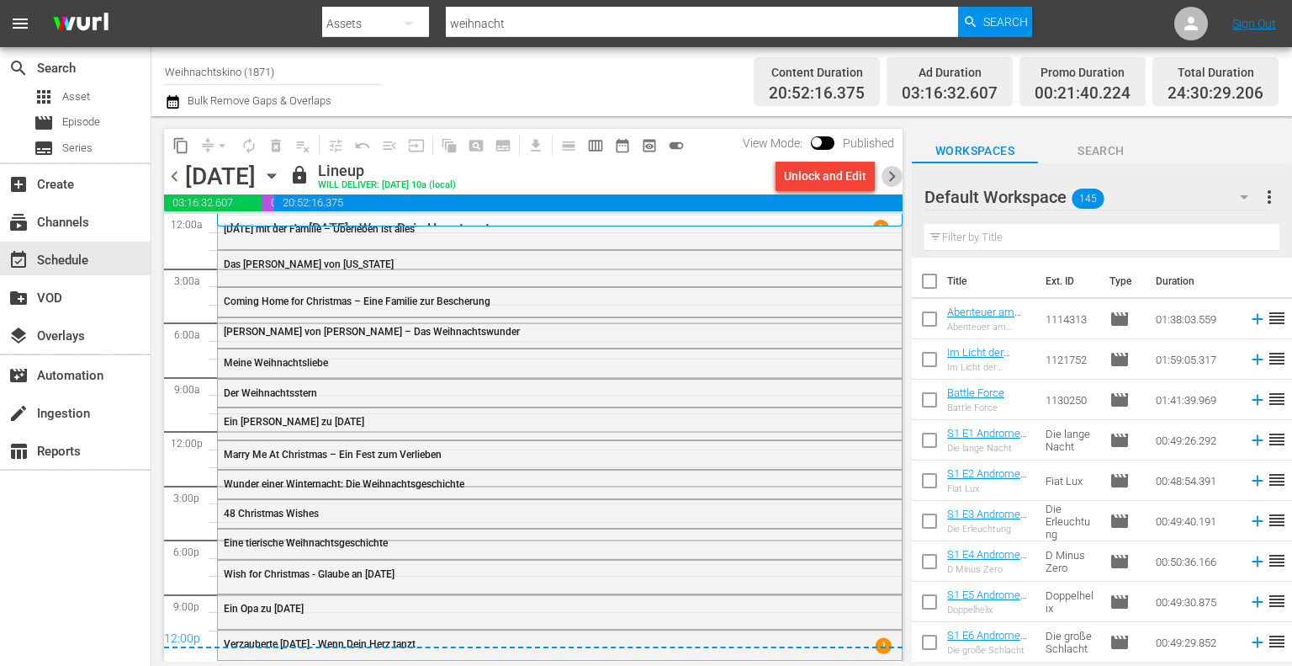
click at [892, 177] on span "chevron_right" at bounding box center [892, 176] width 21 height 21
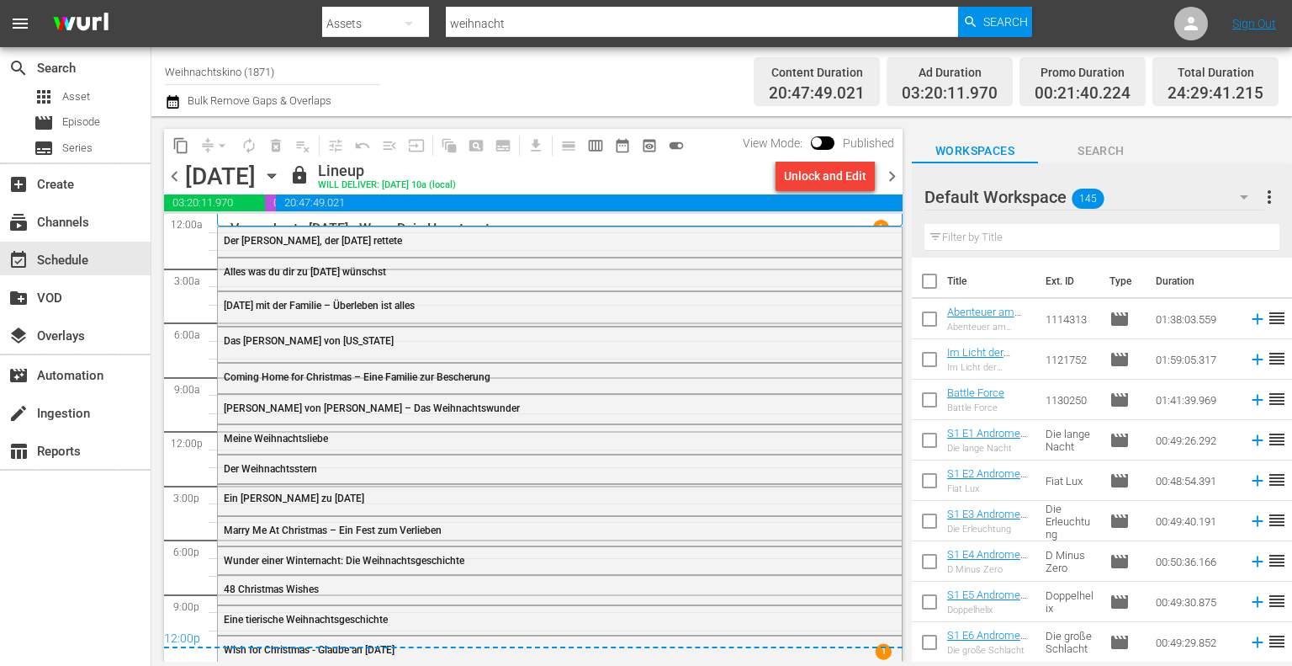
click at [895, 175] on span "chevron_right" at bounding box center [892, 176] width 21 height 21
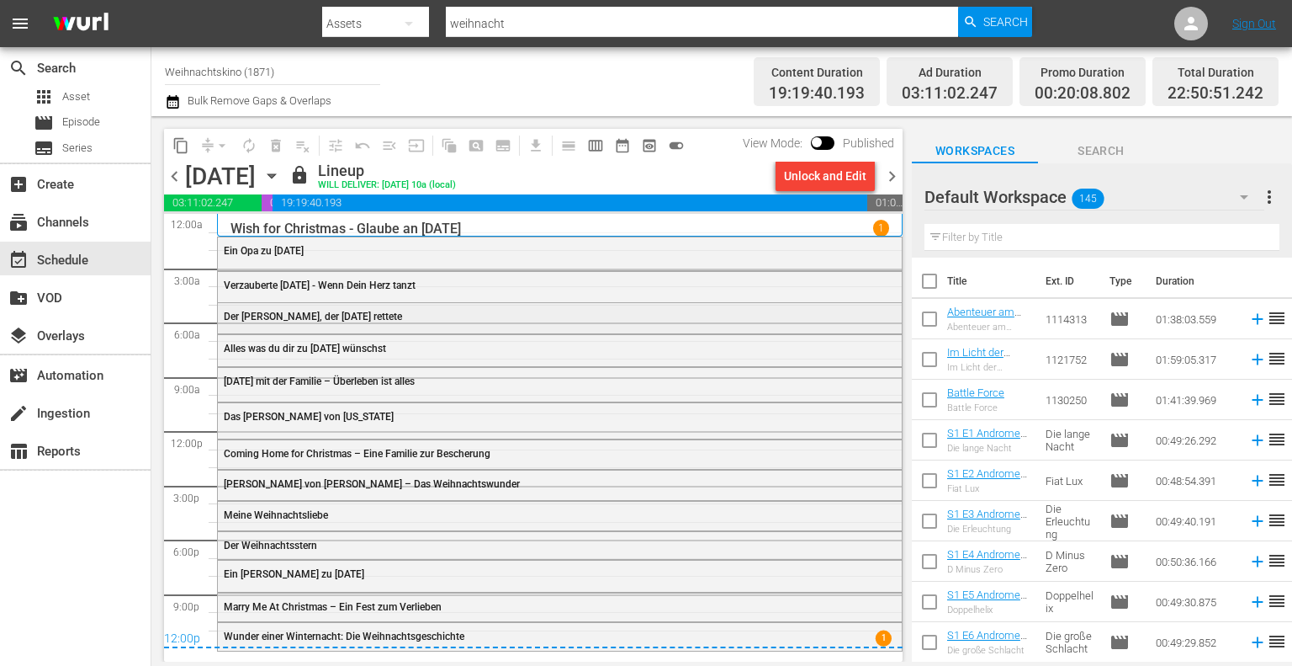
click at [334, 319] on span "Der [PERSON_NAME], der [DATE] rettete" at bounding box center [313, 316] width 178 height 12
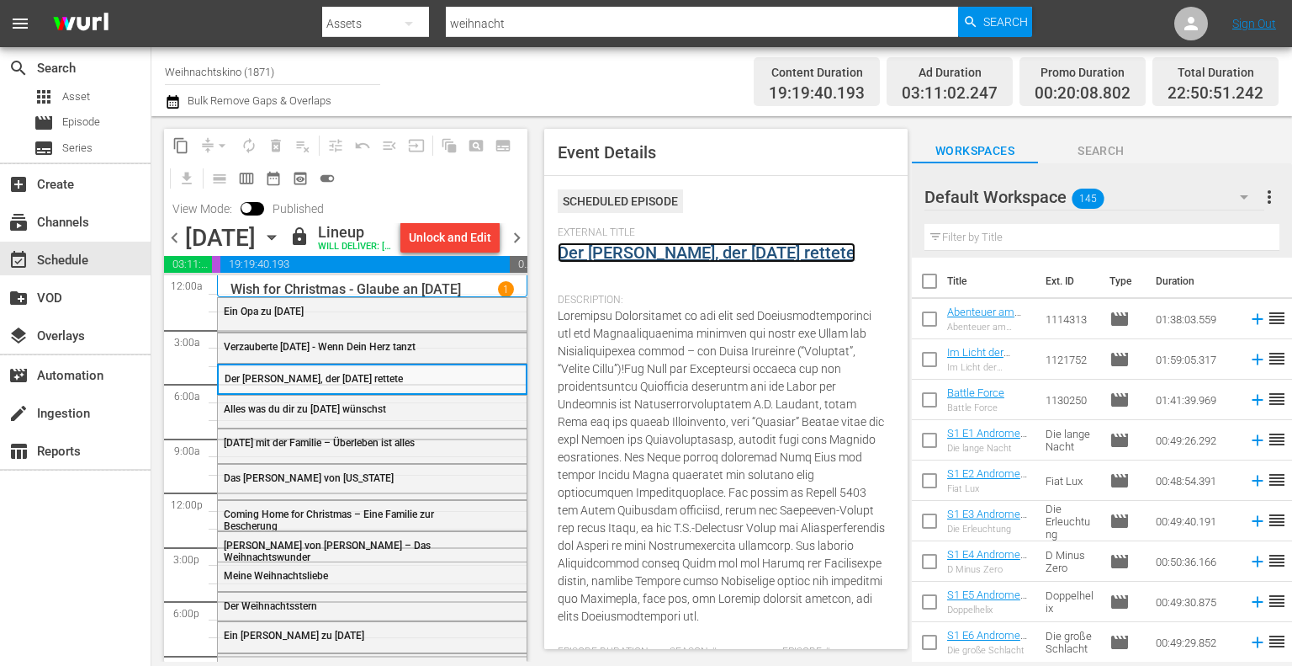
click at [639, 254] on link "Der [PERSON_NAME], der [DATE] rettete" at bounding box center [707, 252] width 298 height 20
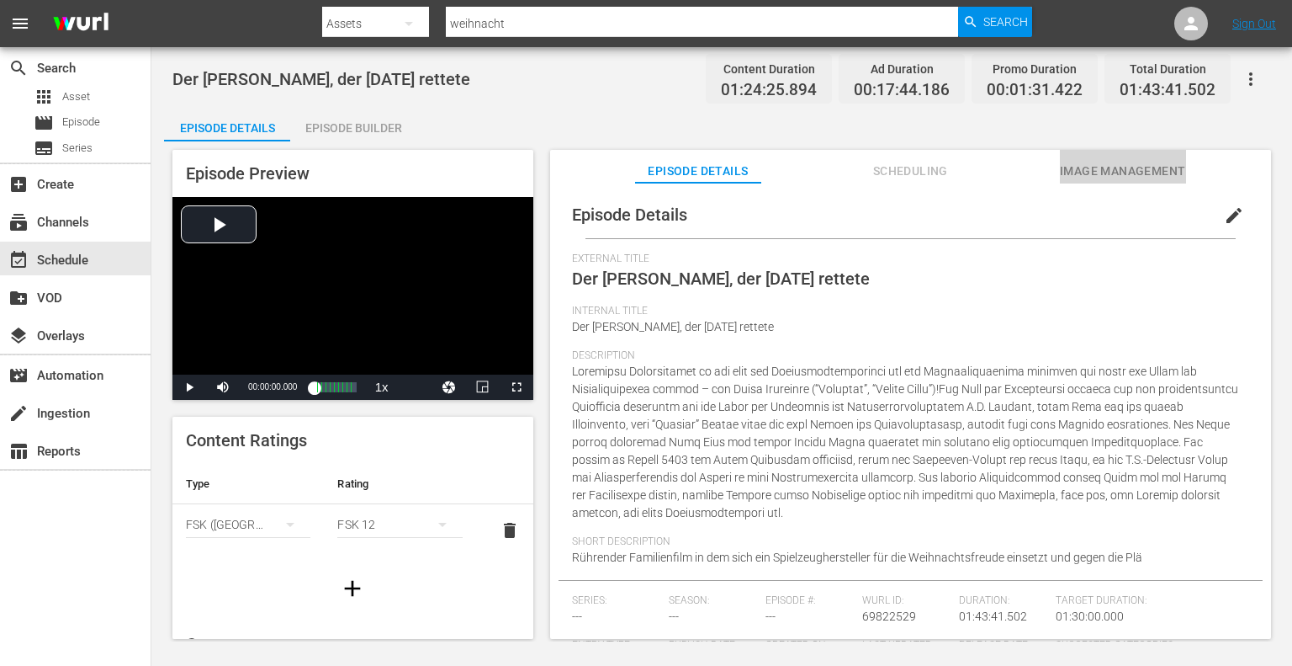
click at [1111, 177] on span "Image Management" at bounding box center [1123, 171] width 126 height 21
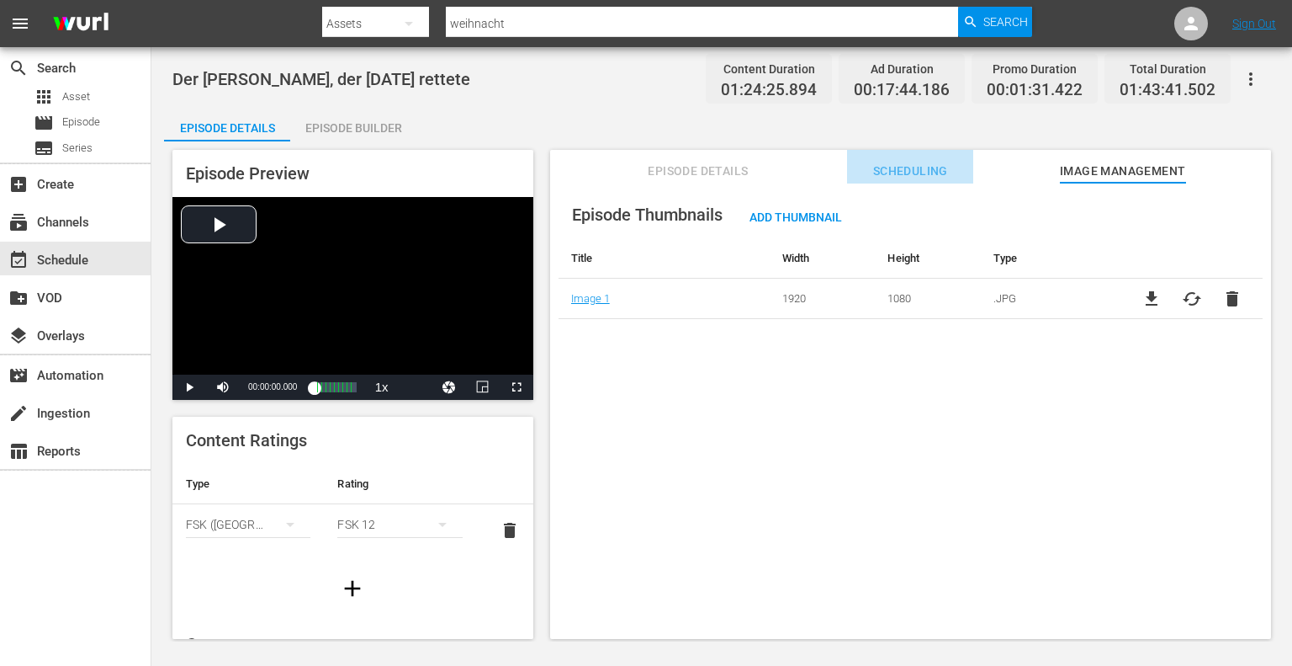
click at [919, 174] on span "Scheduling" at bounding box center [910, 171] width 126 height 21
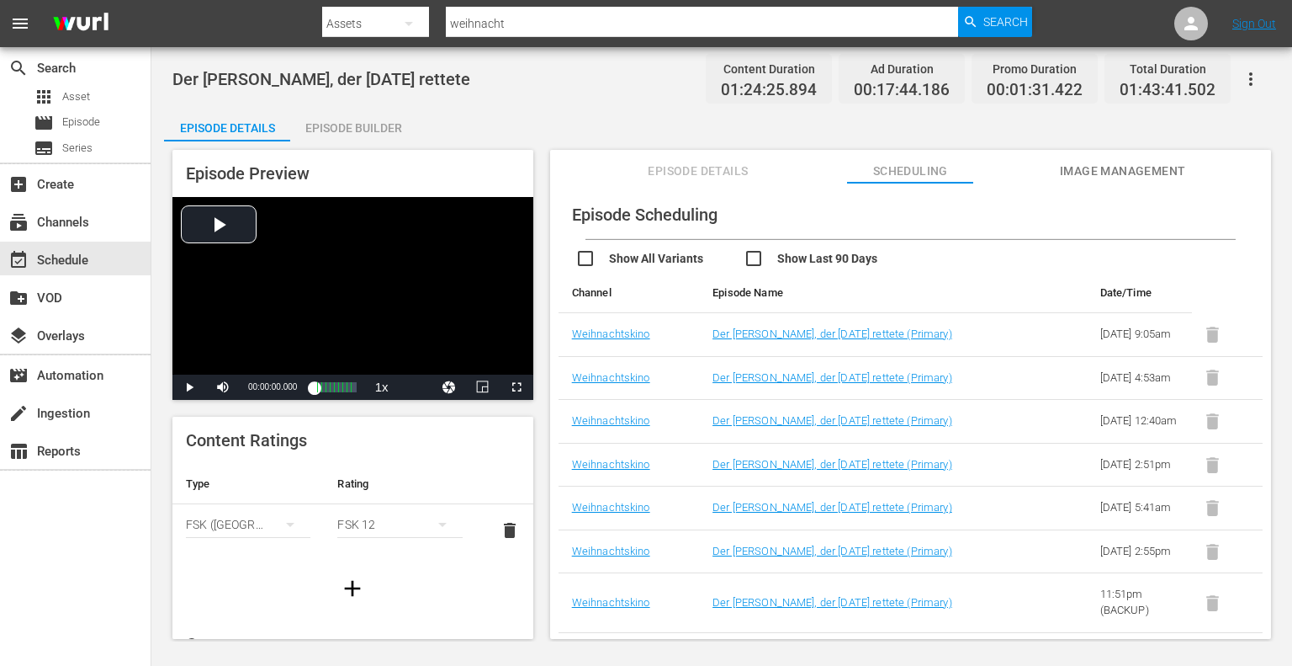
click at [693, 109] on div "Episode Details Episode Builder Episode Preview Video Player is loading. Play V…" at bounding box center [722, 380] width 1116 height 544
